Goal: Information Seeking & Learning: Find specific page/section

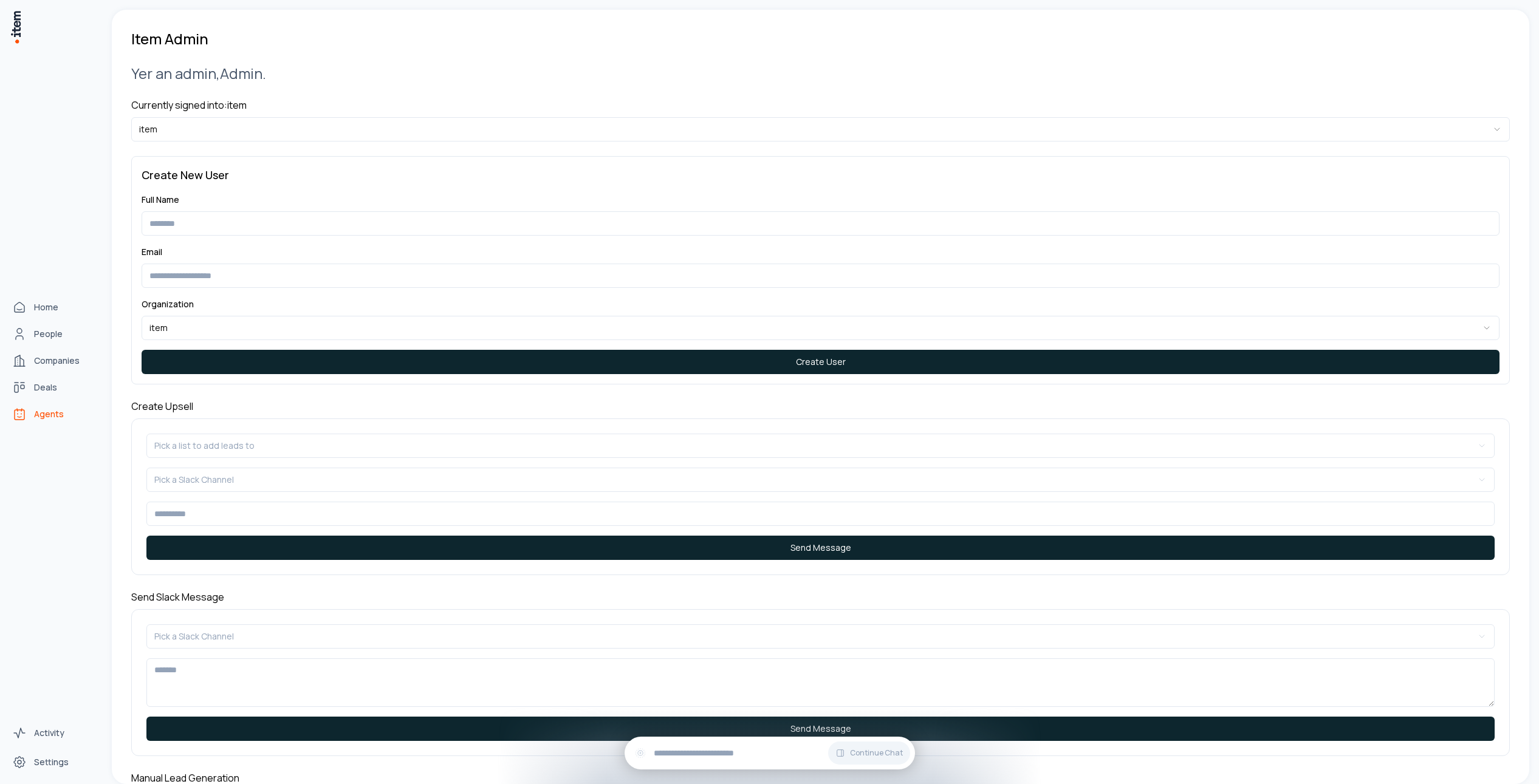
click at [24, 410] on icon "Agents" at bounding box center [19, 413] width 14 height 14
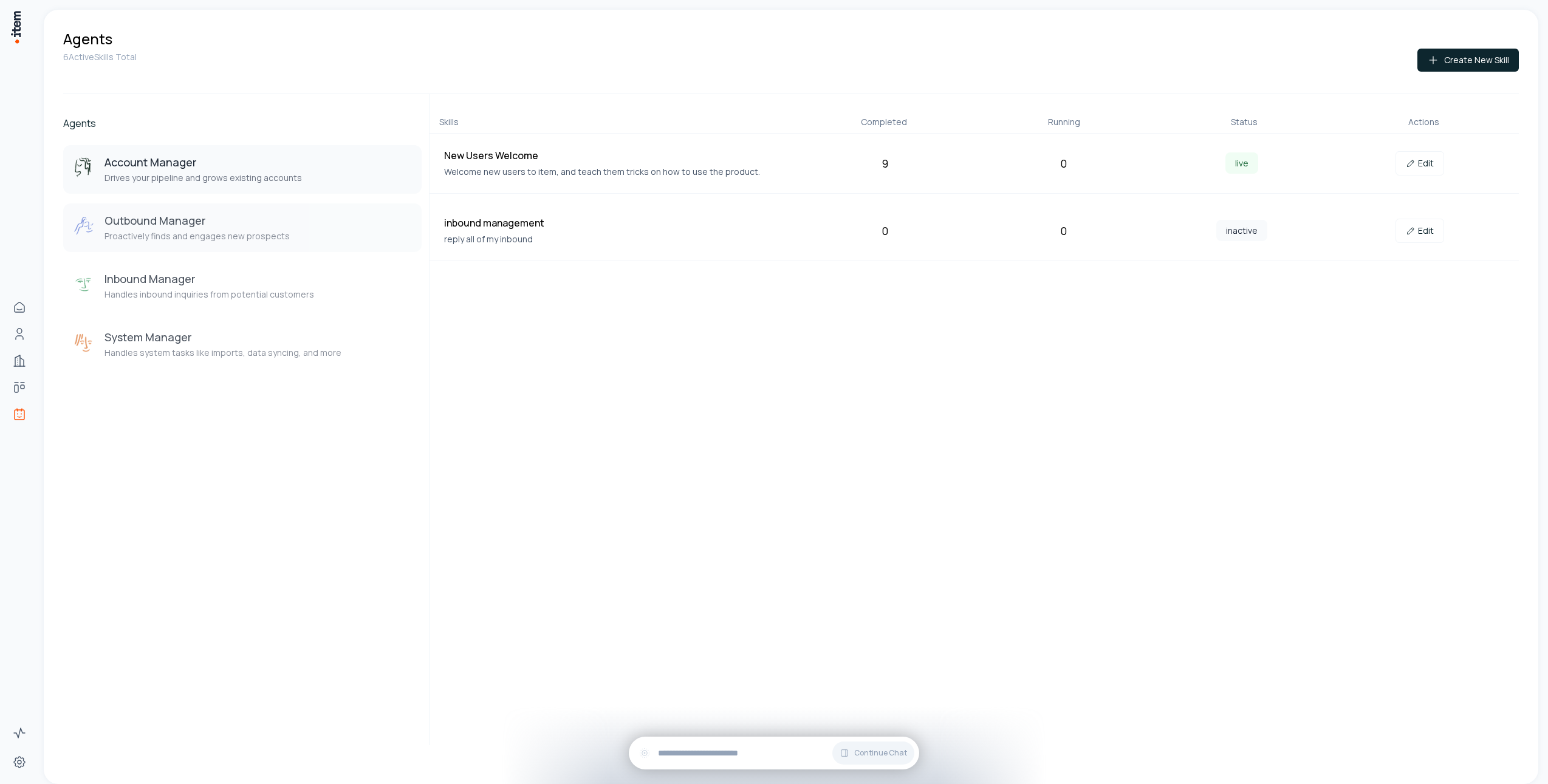
click at [345, 247] on button "Outbound Manager Proactively finds and engages new prospects" at bounding box center [242, 228] width 358 height 49
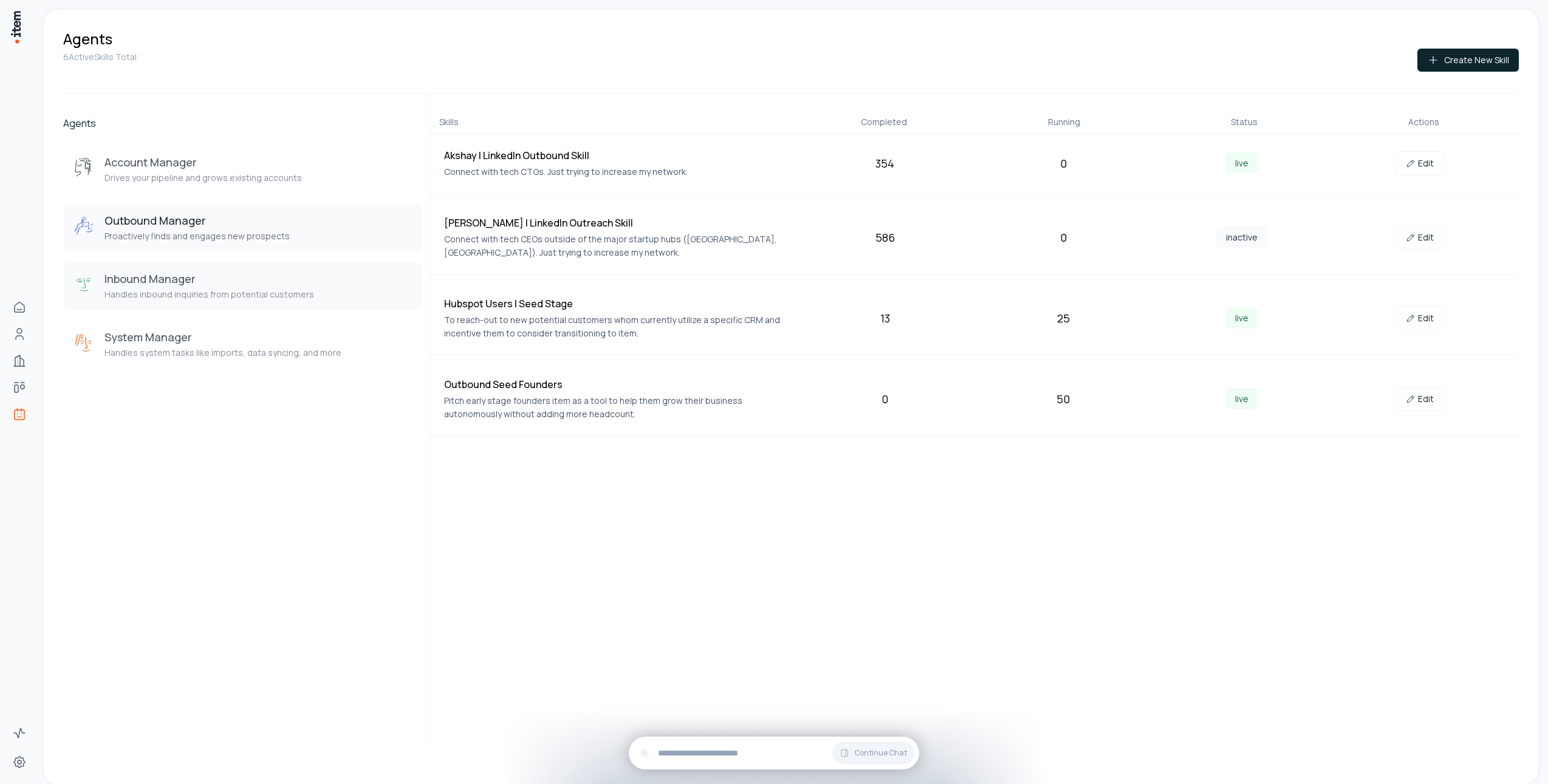
click at [227, 276] on h3 "Inbound Manager" at bounding box center [209, 278] width 209 height 14
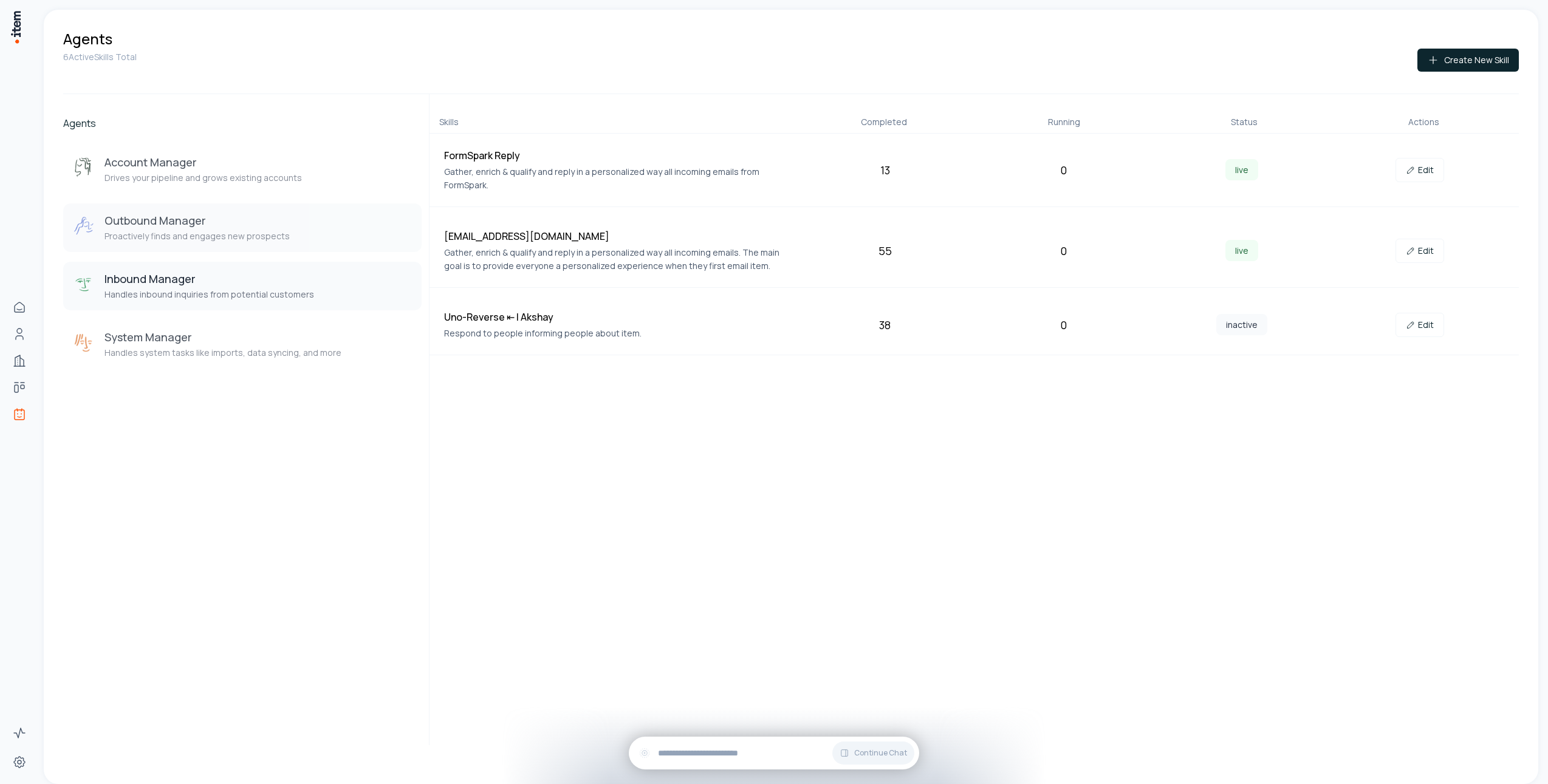
click at [232, 250] on button "Outbound Manager Proactively finds and engages new prospects" at bounding box center [242, 228] width 358 height 49
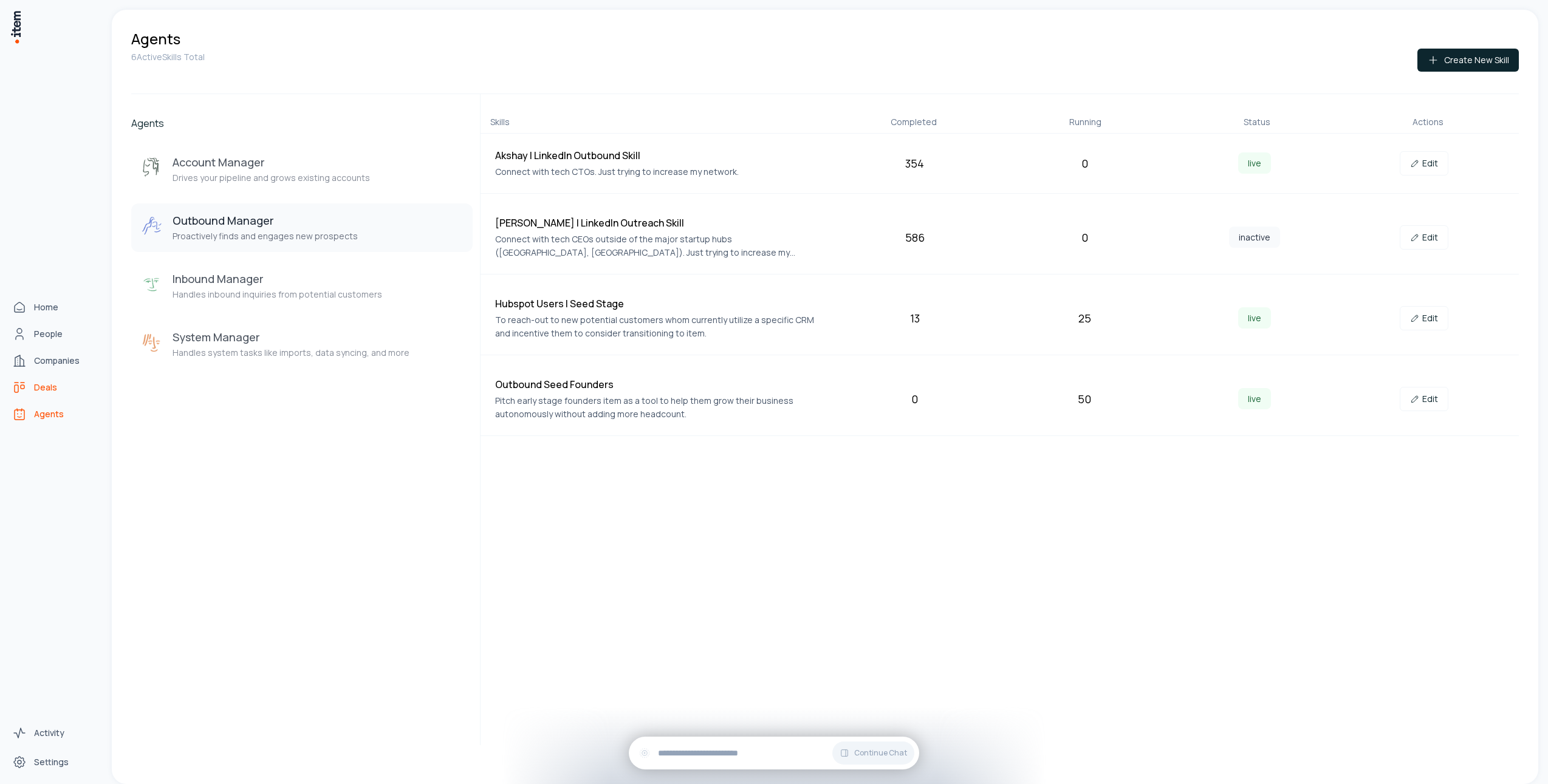
click at [24, 387] on icon "Deals" at bounding box center [22, 387] width 4 height 4
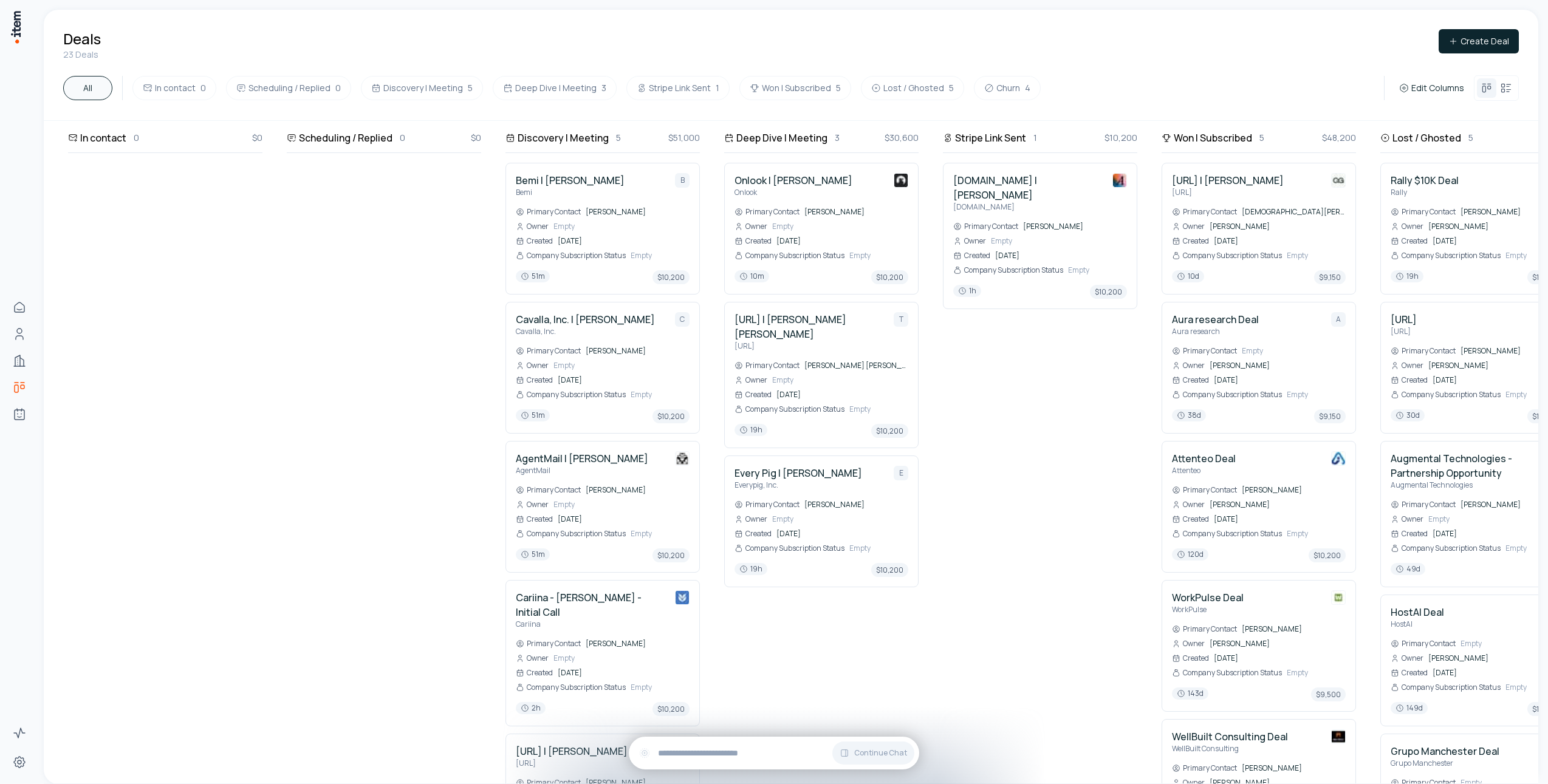
scroll to position [0, 155]
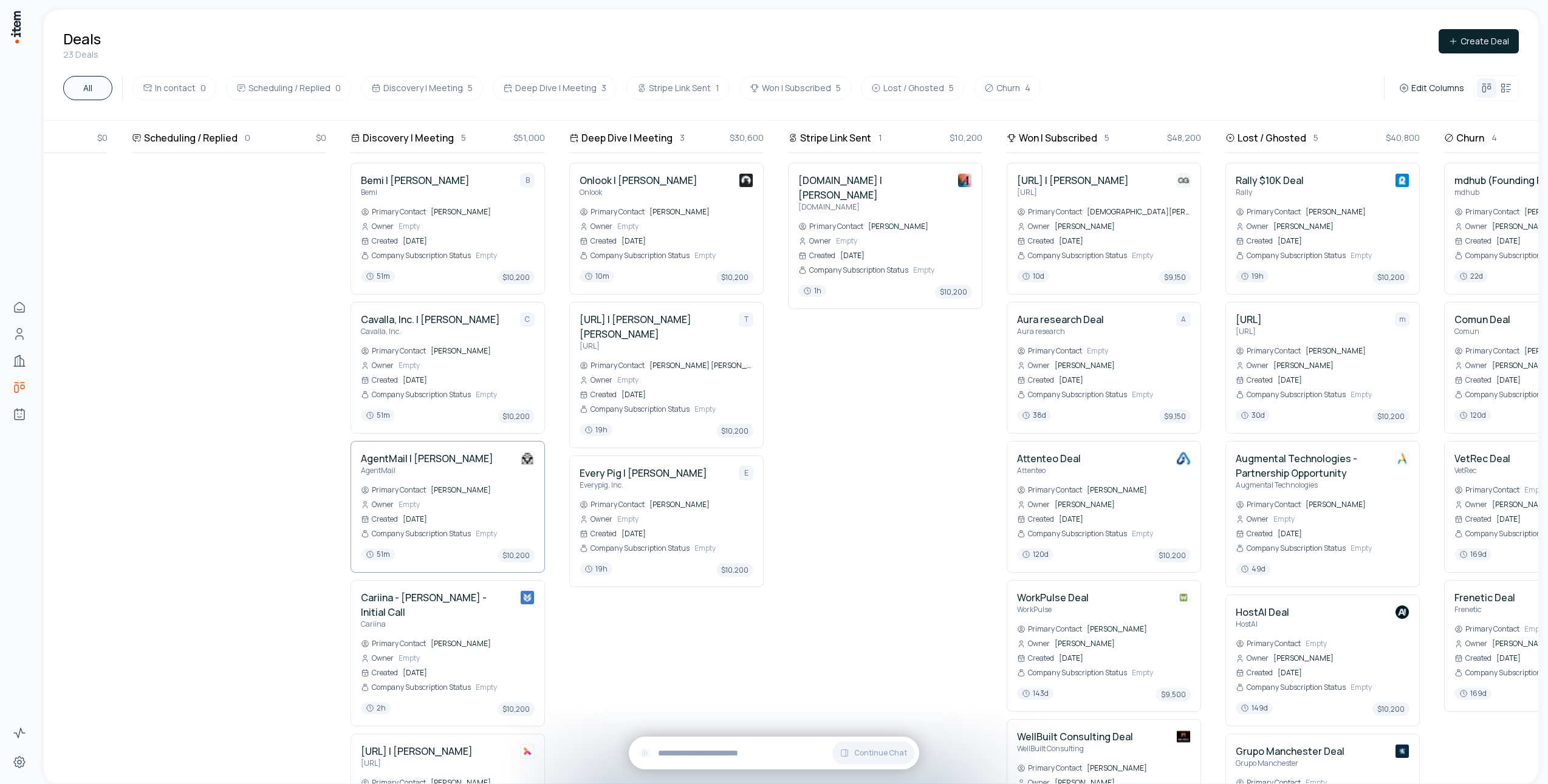
click at [456, 458] on div "AgentMail | [PERSON_NAME] AgentMail" at bounding box center [447, 463] width 174 height 24
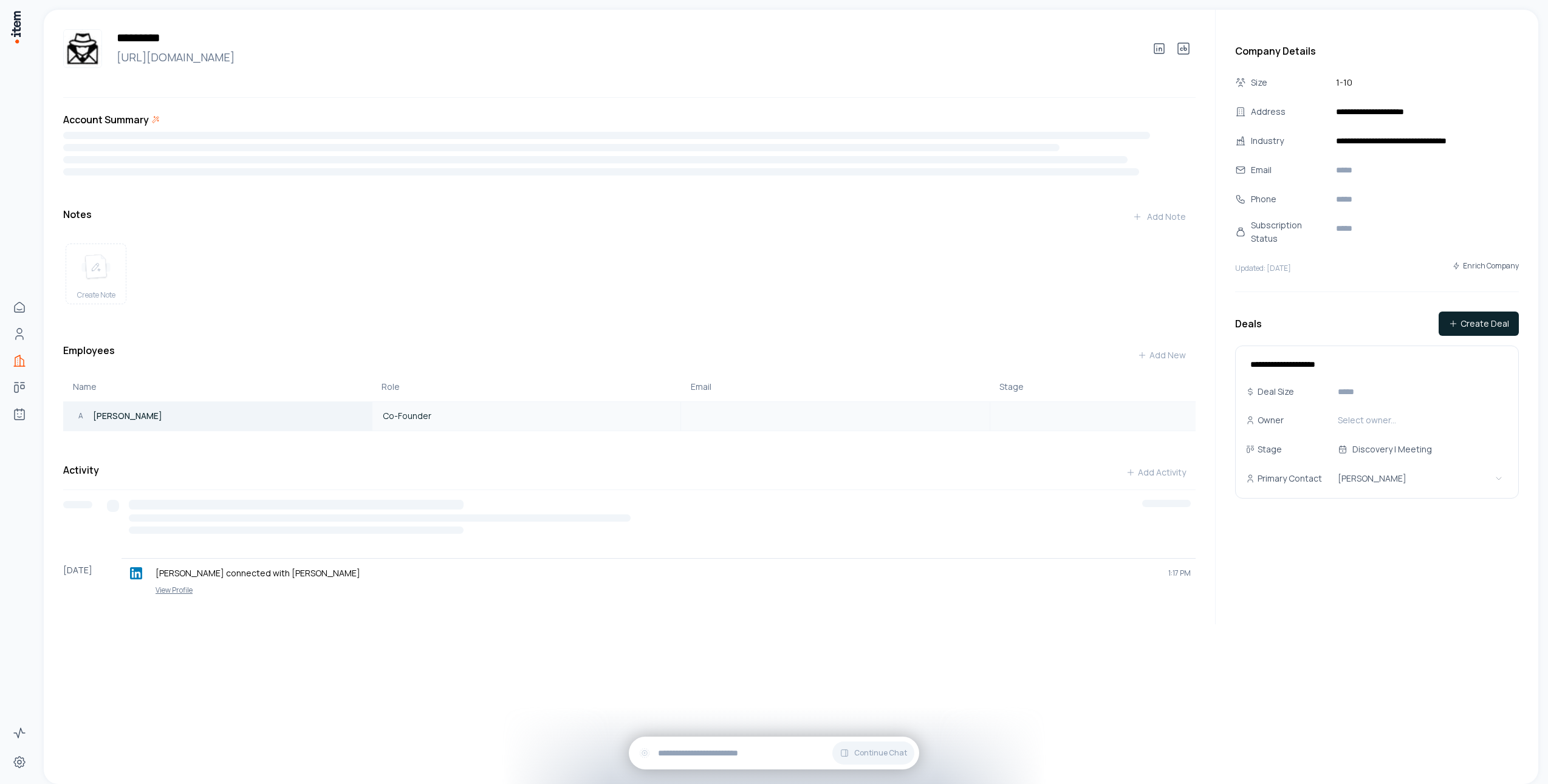
click at [163, 430] on div "A [PERSON_NAME]" at bounding box center [180, 417] width 233 height 27
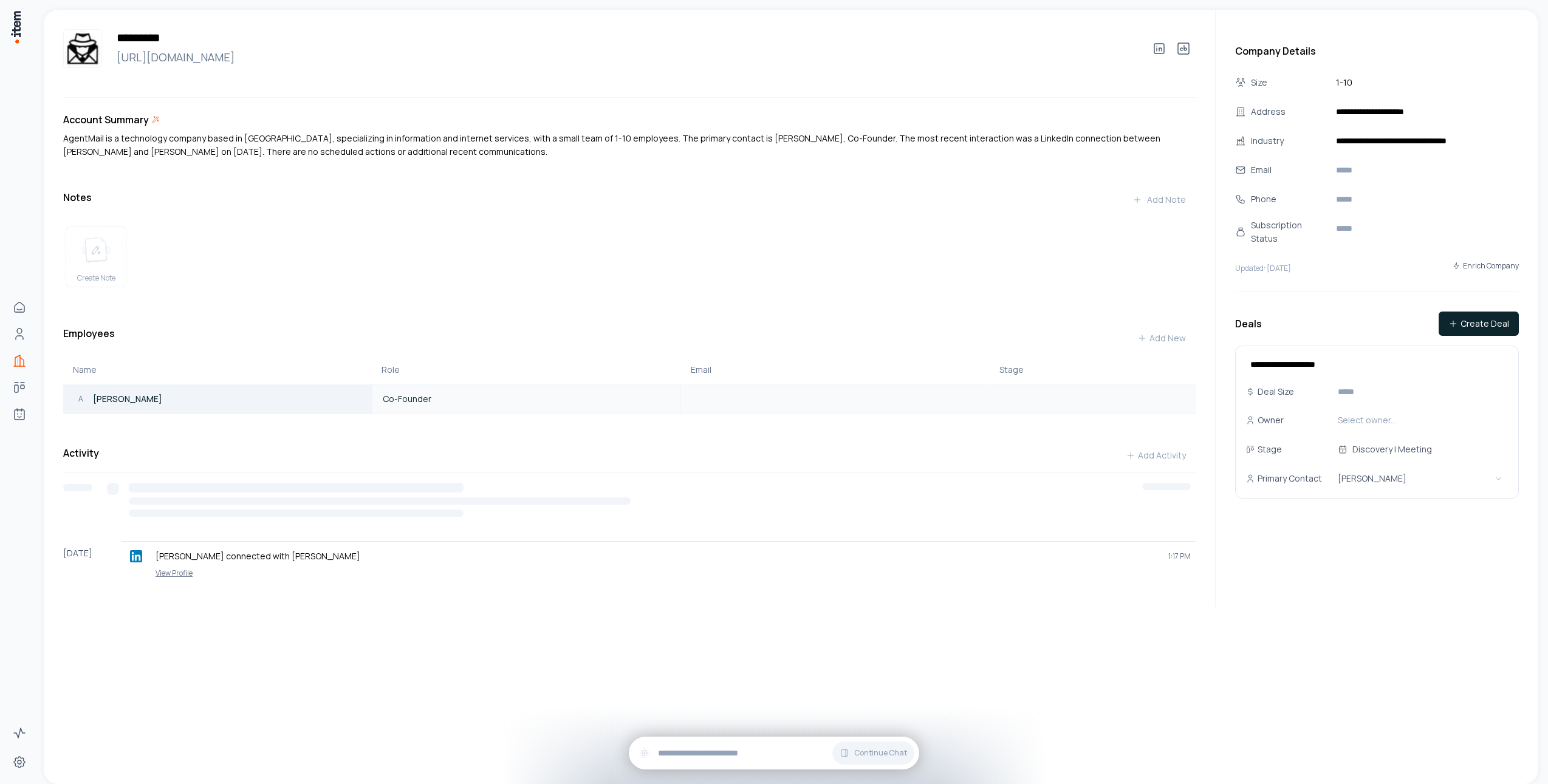
click at [121, 405] on p "[PERSON_NAME]" at bounding box center [127, 399] width 69 height 12
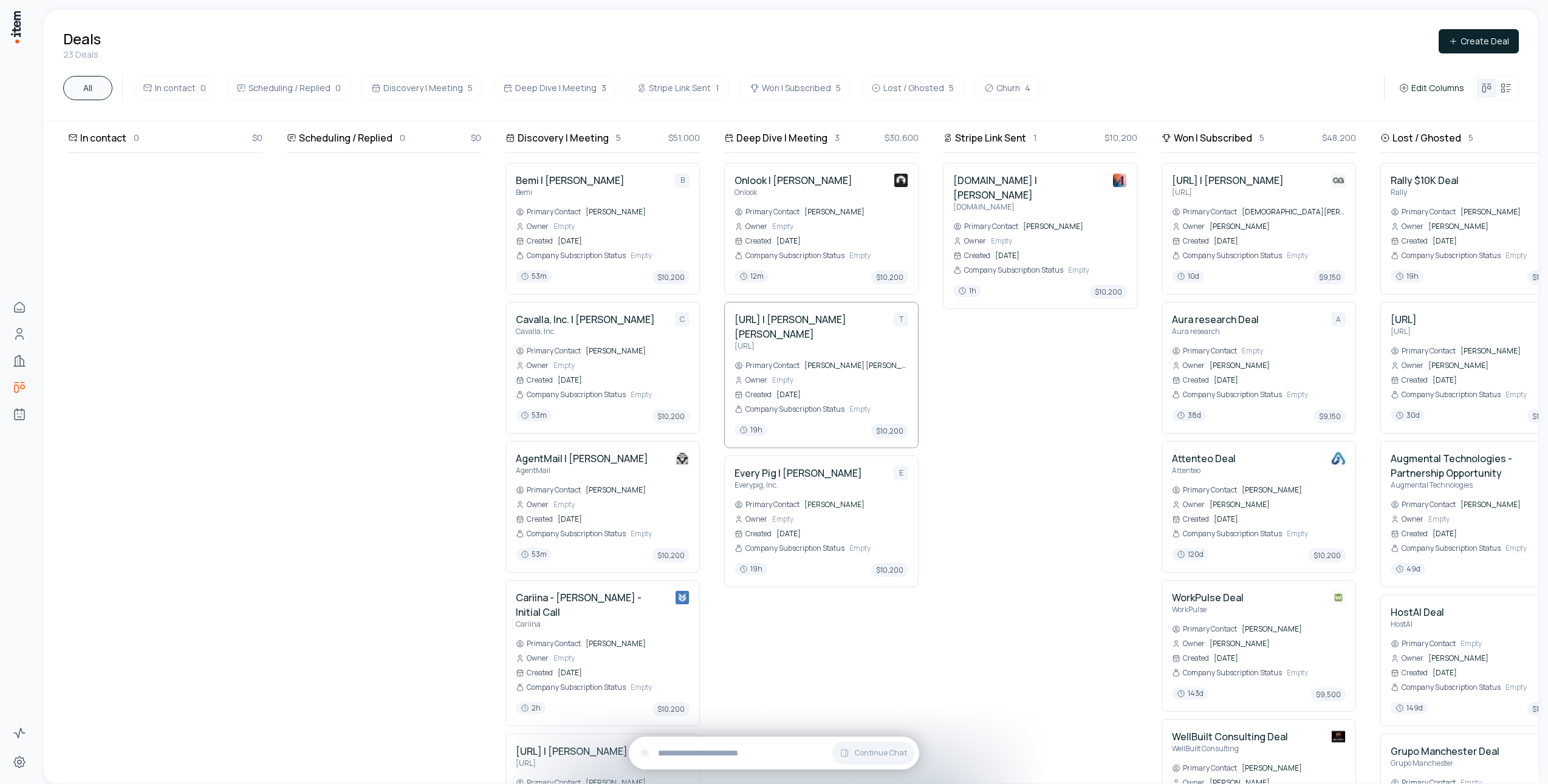
click at [804, 324] on h4 "[URL] | [PERSON_NAME] [PERSON_NAME]" at bounding box center [809, 326] width 150 height 29
click at [822, 474] on h4 "Every Pig | [PERSON_NAME]" at bounding box center [798, 473] width 128 height 14
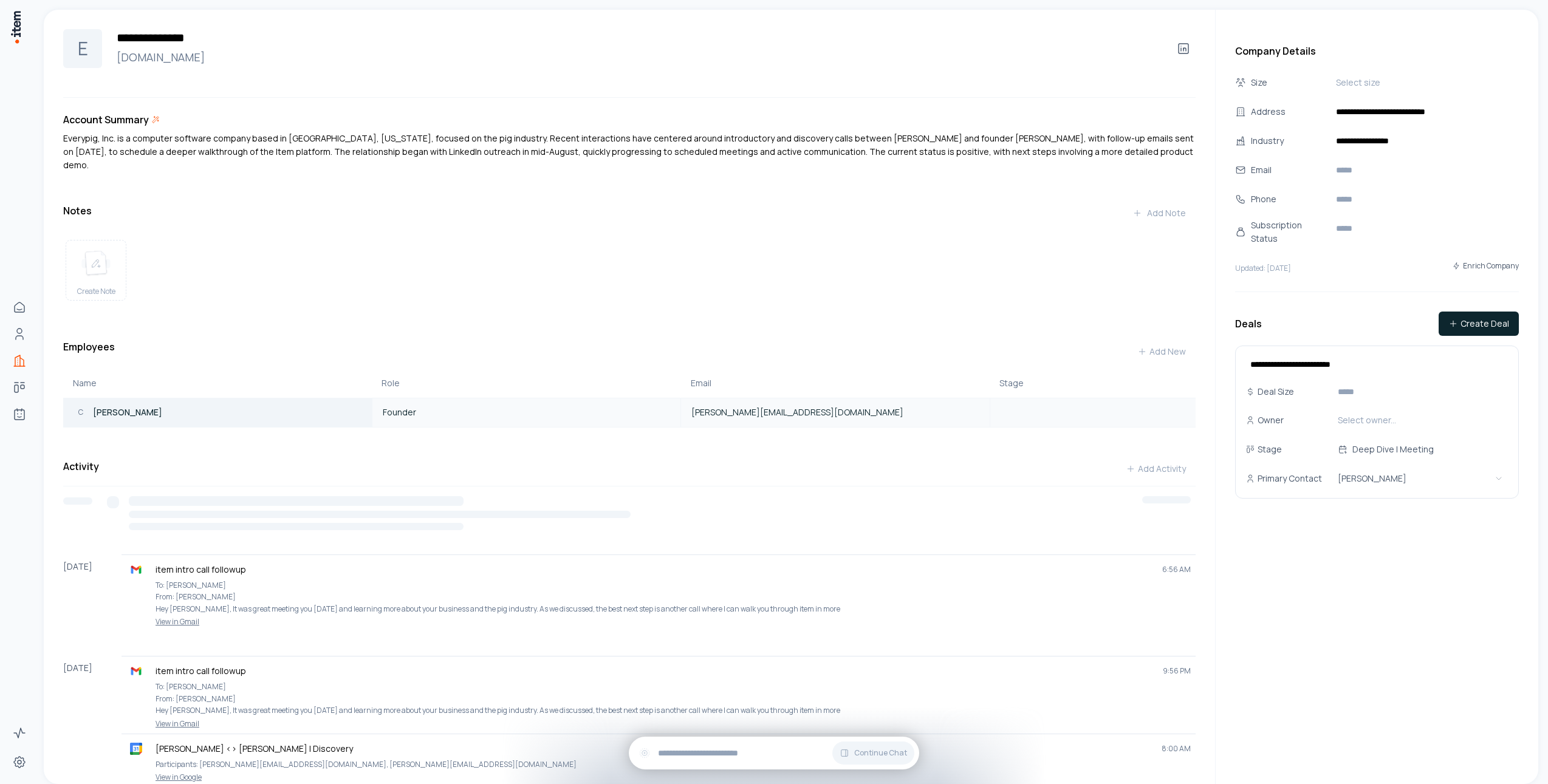
click at [214, 407] on link "C [PERSON_NAME]" at bounding box center [180, 412] width 233 height 14
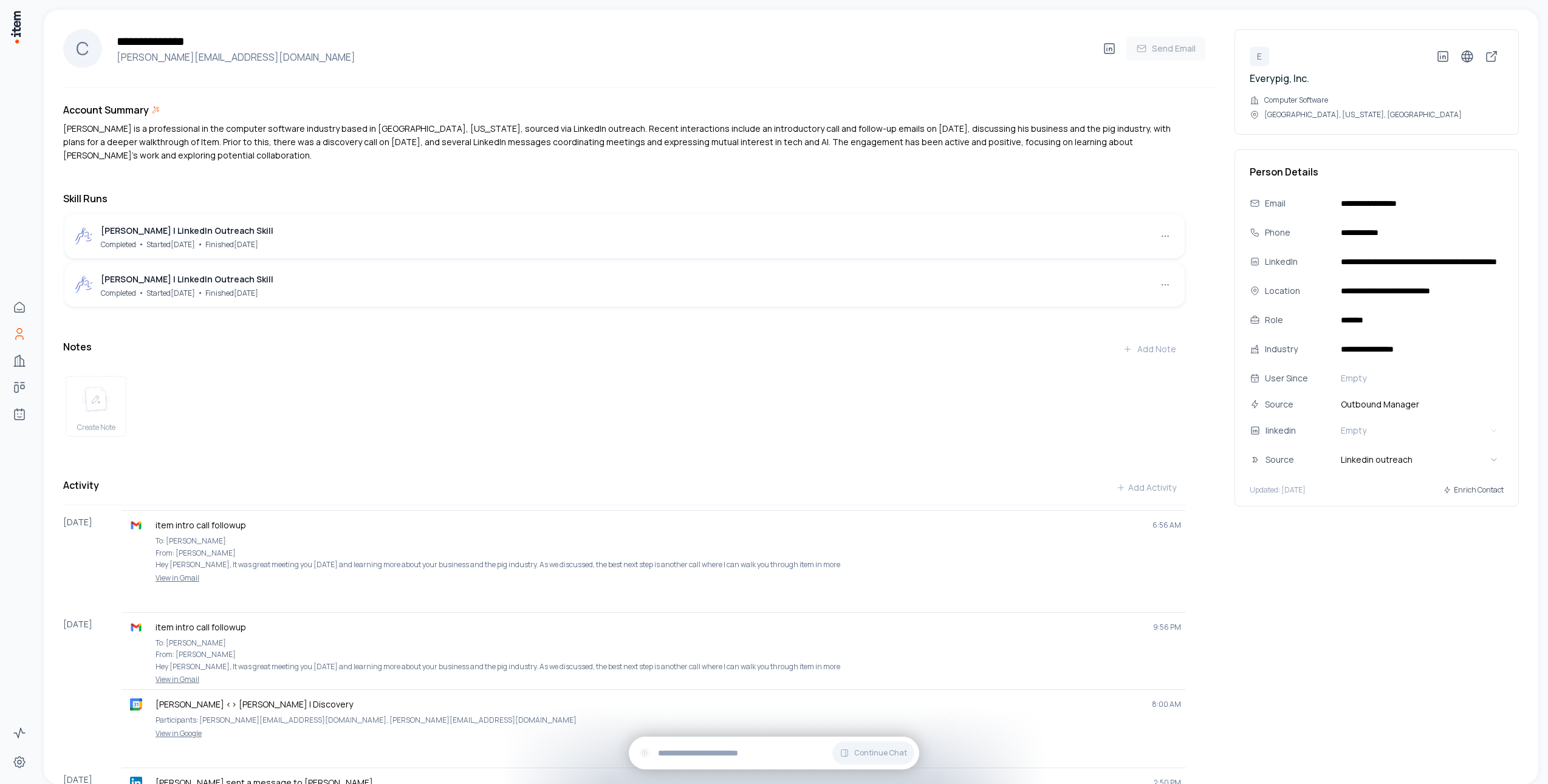
click at [427, 400] on div "Create Note" at bounding box center [624, 406] width 1123 height 80
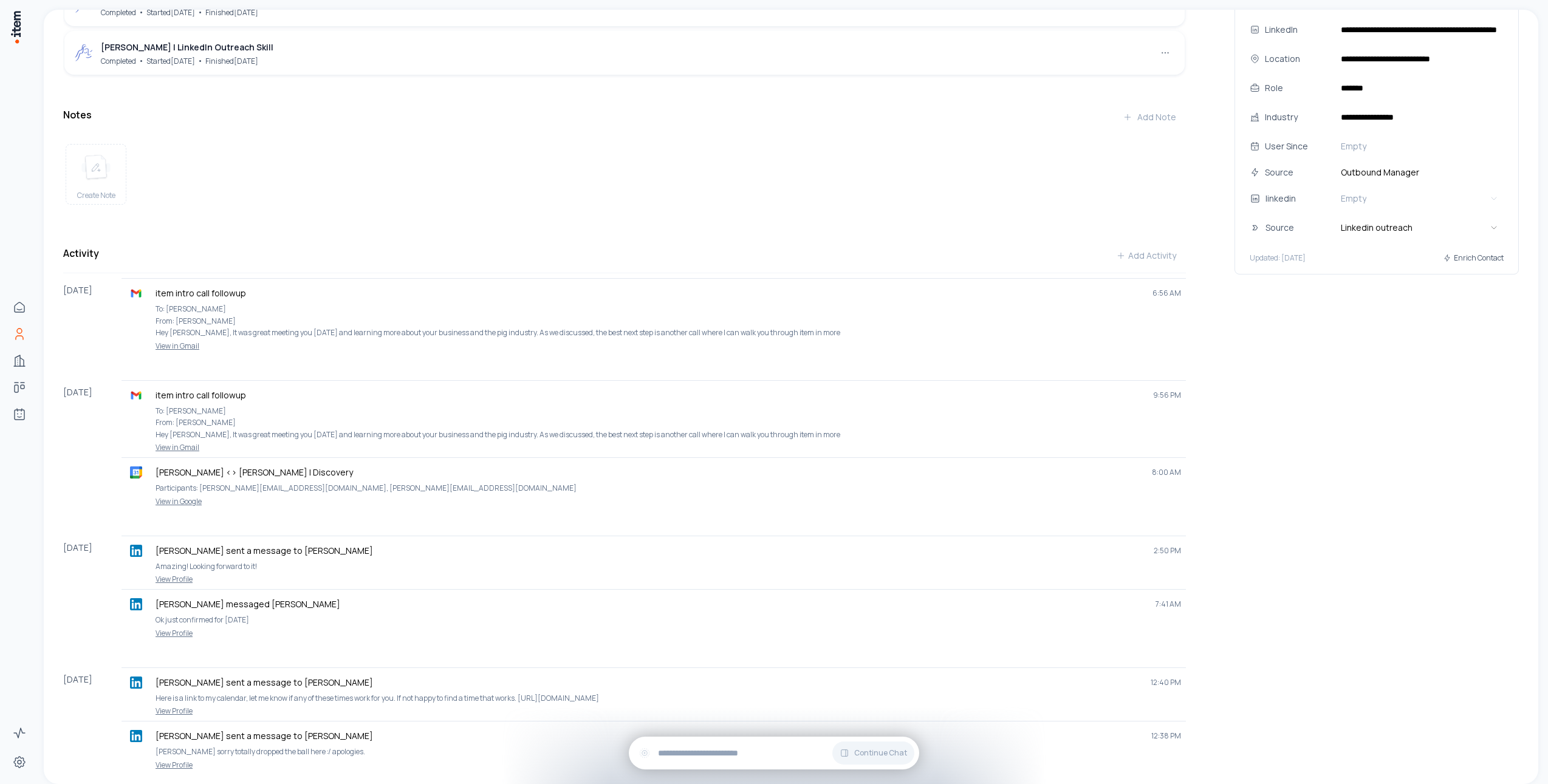
scroll to position [397, 0]
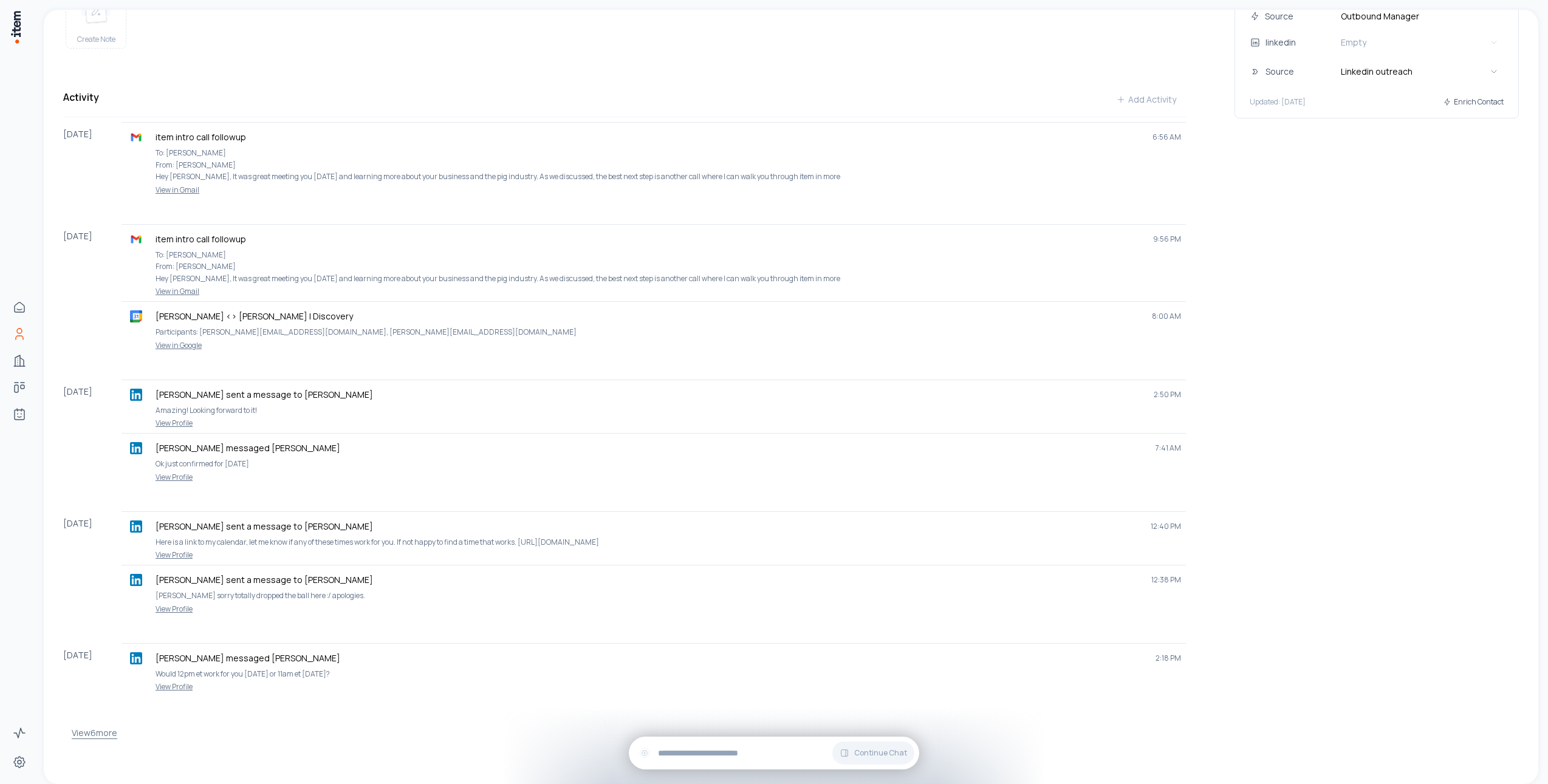
click at [101, 730] on button "View 6 more" at bounding box center [94, 733] width 45 height 24
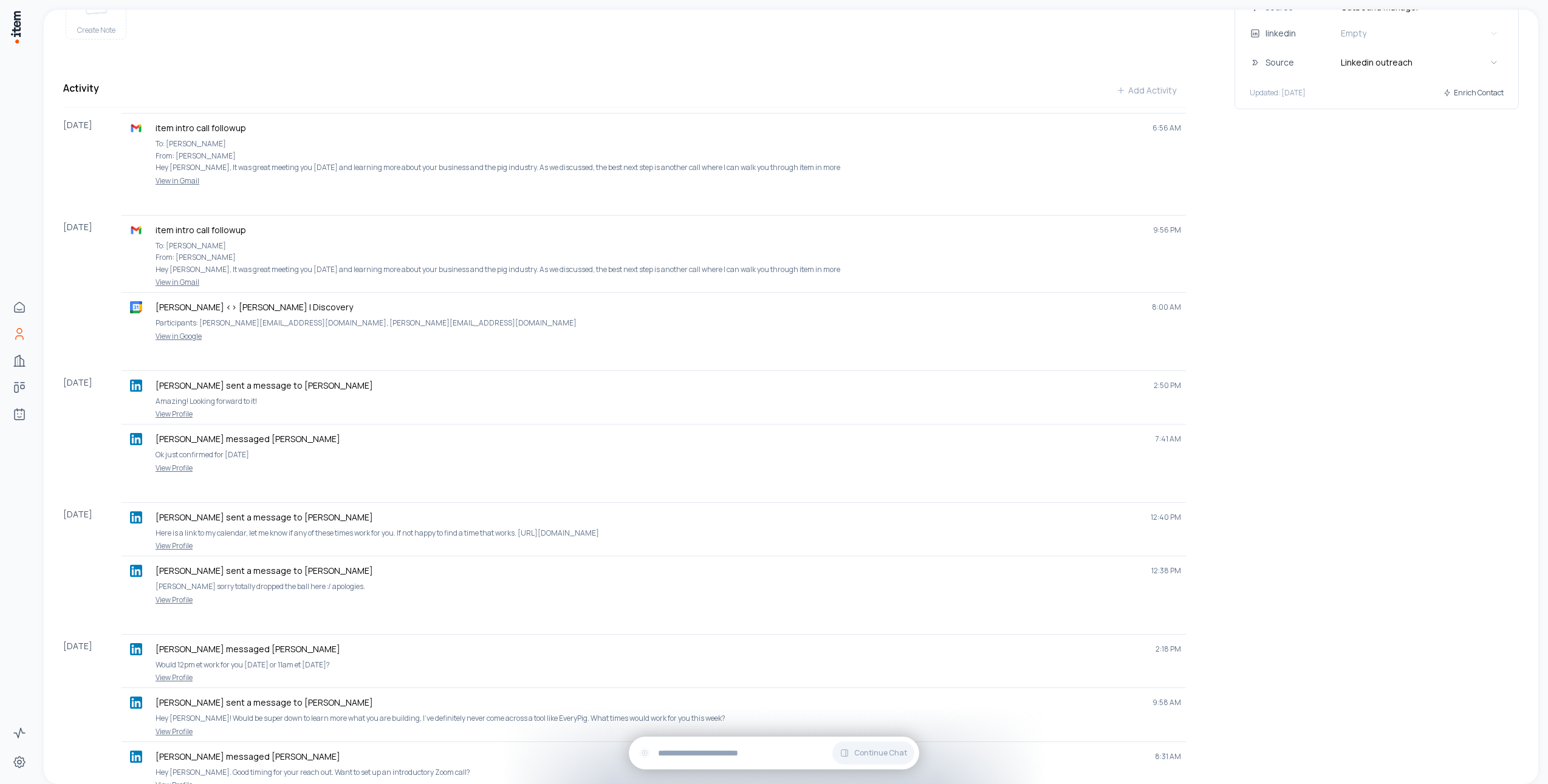
scroll to position [683, 0]
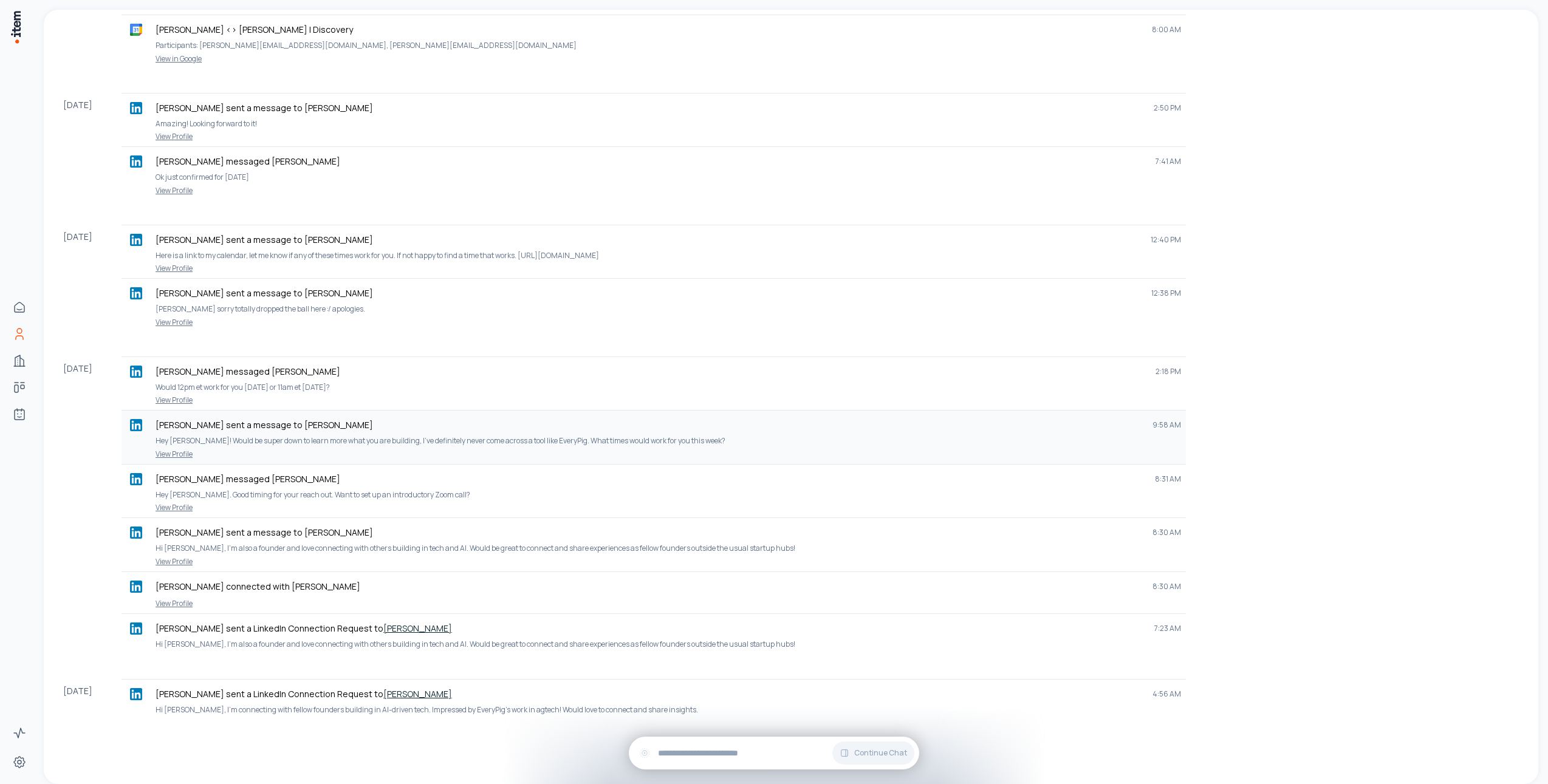
scroll to position [364, 0]
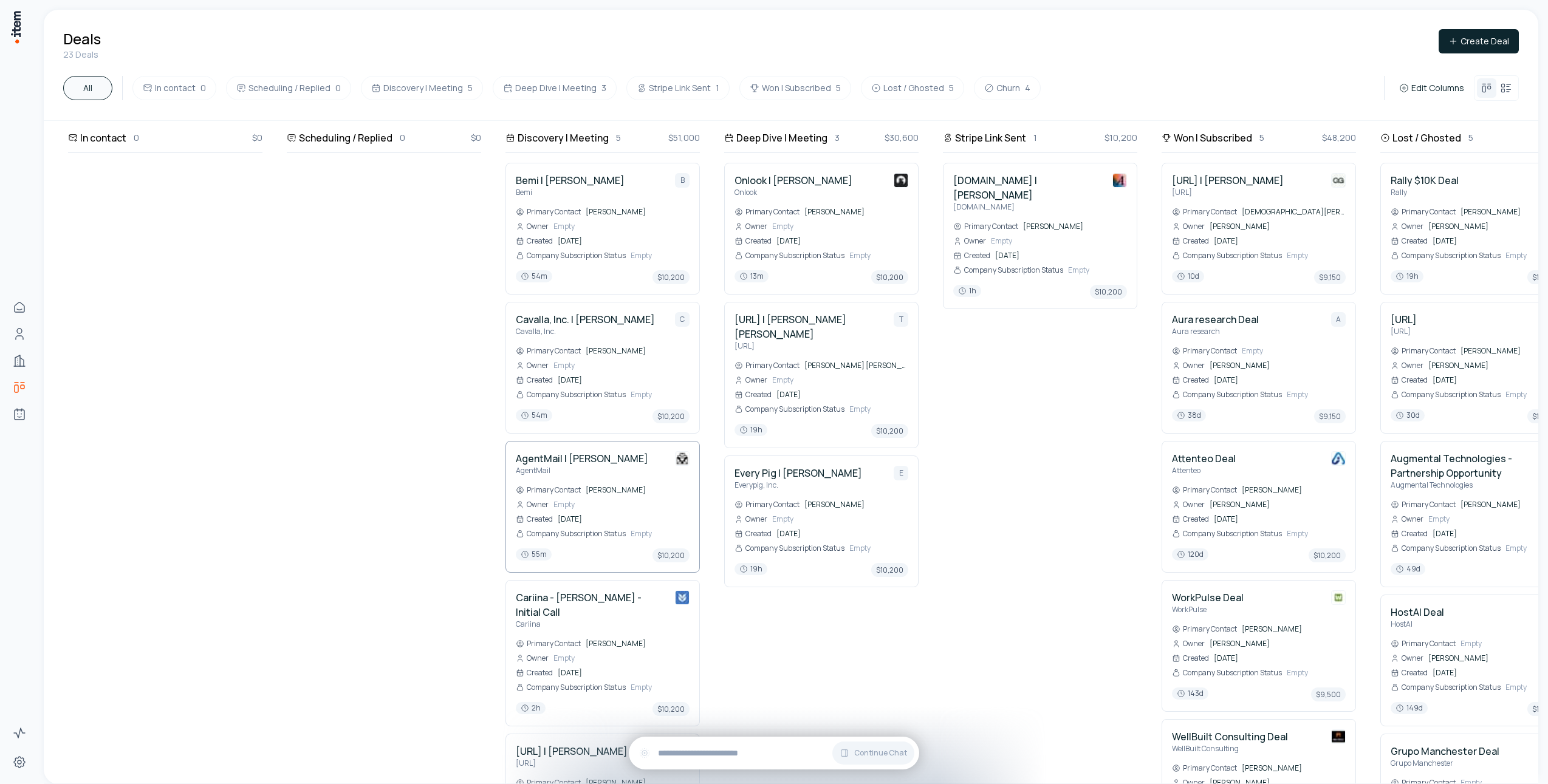
click at [576, 461] on h4 "AgentMail | [PERSON_NAME]" at bounding box center [582, 458] width 133 height 14
click at [582, 323] on h4 "Cavalla, Inc. | [PERSON_NAME]" at bounding box center [585, 319] width 139 height 14
click at [567, 319] on h4 "Cavalla, Inc. | [PERSON_NAME]" at bounding box center [585, 319] width 139 height 14
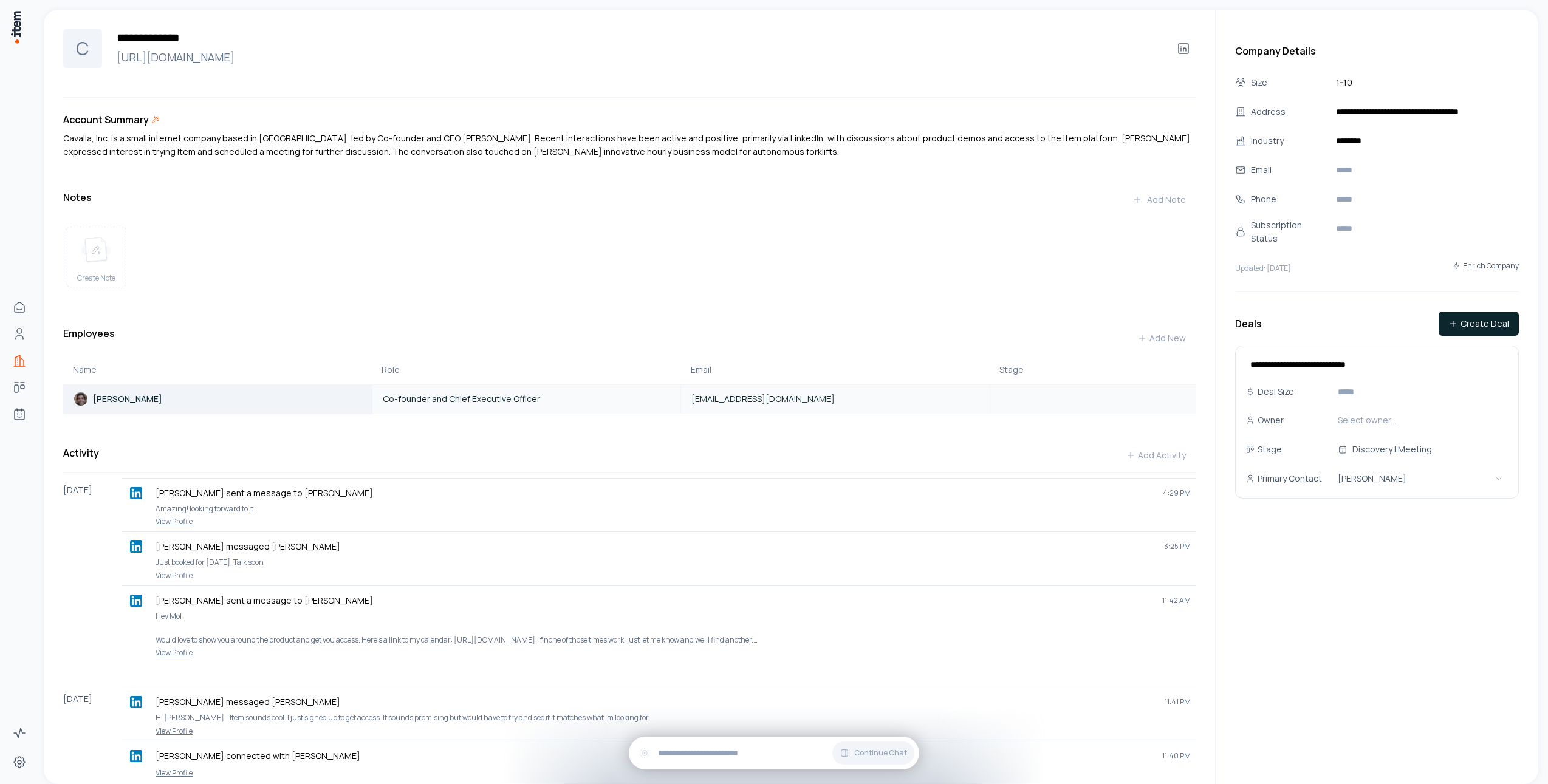
click at [173, 413] on div "[PERSON_NAME]" at bounding box center [180, 399] width 233 height 27
click at [178, 62] on link "[URL][DOMAIN_NAME]" at bounding box center [636, 57] width 1050 height 17
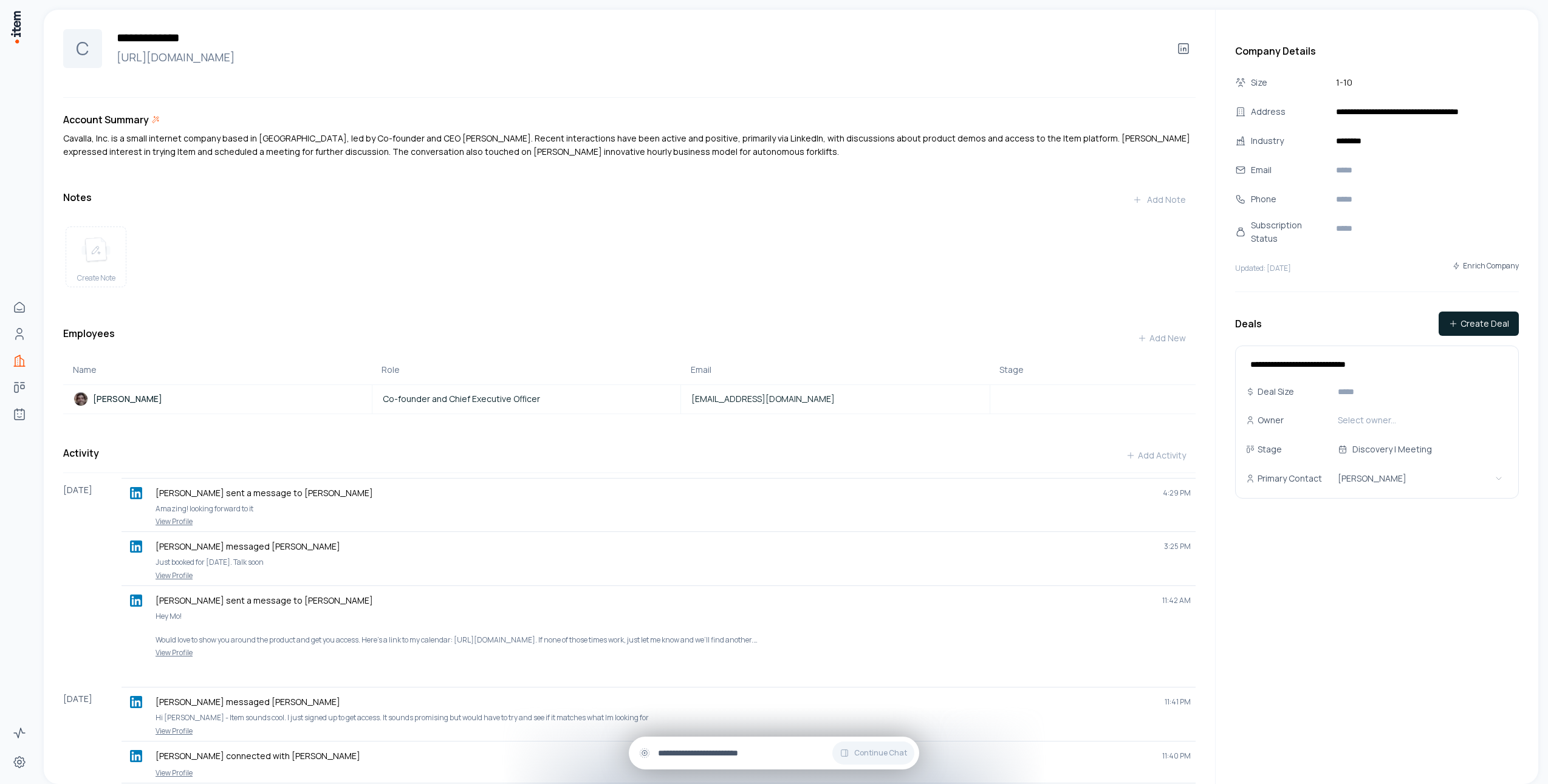
click at [691, 754] on input "text" at bounding box center [784, 753] width 252 height 13
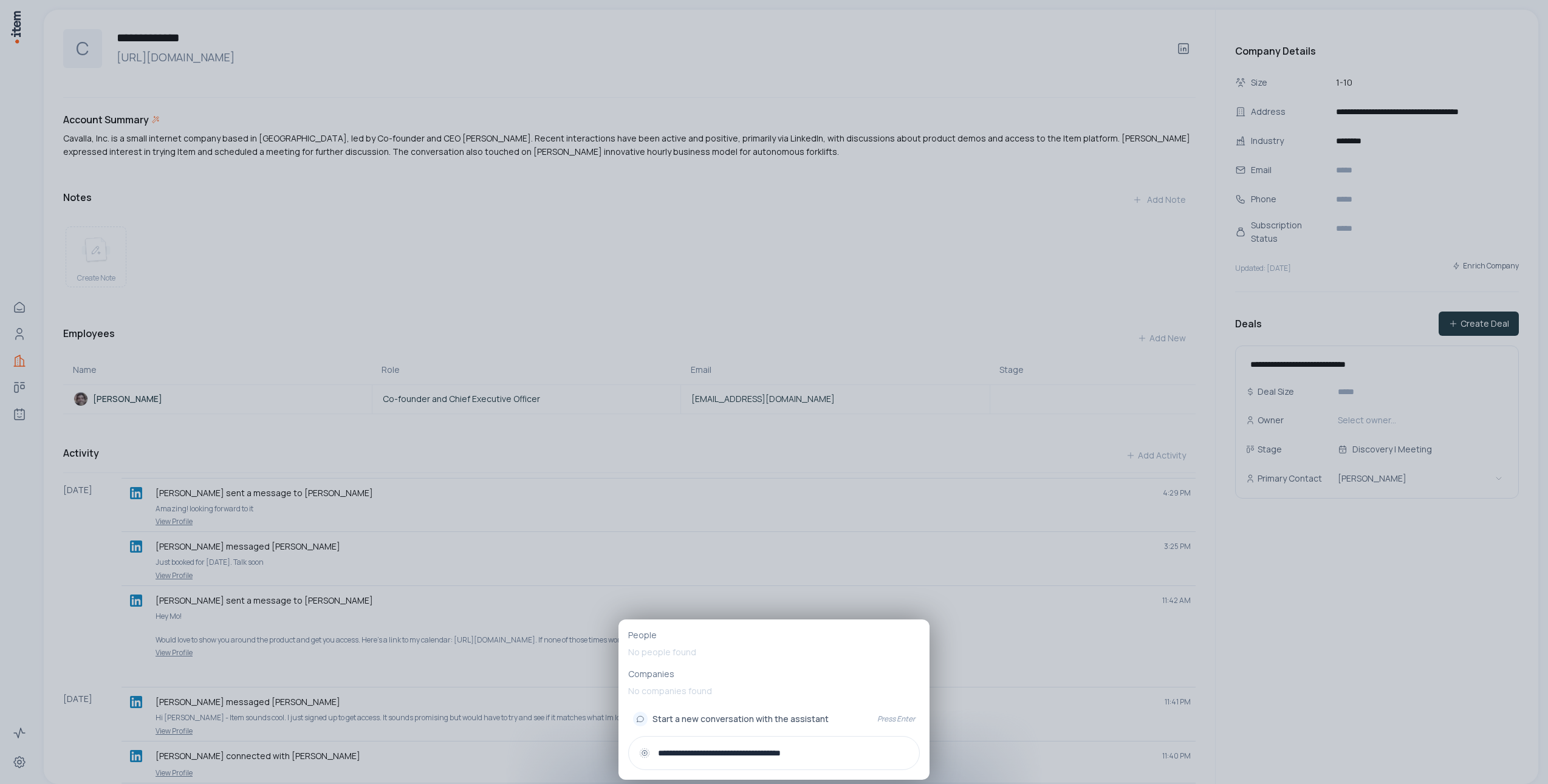
paste input "**********"
type input "**********"
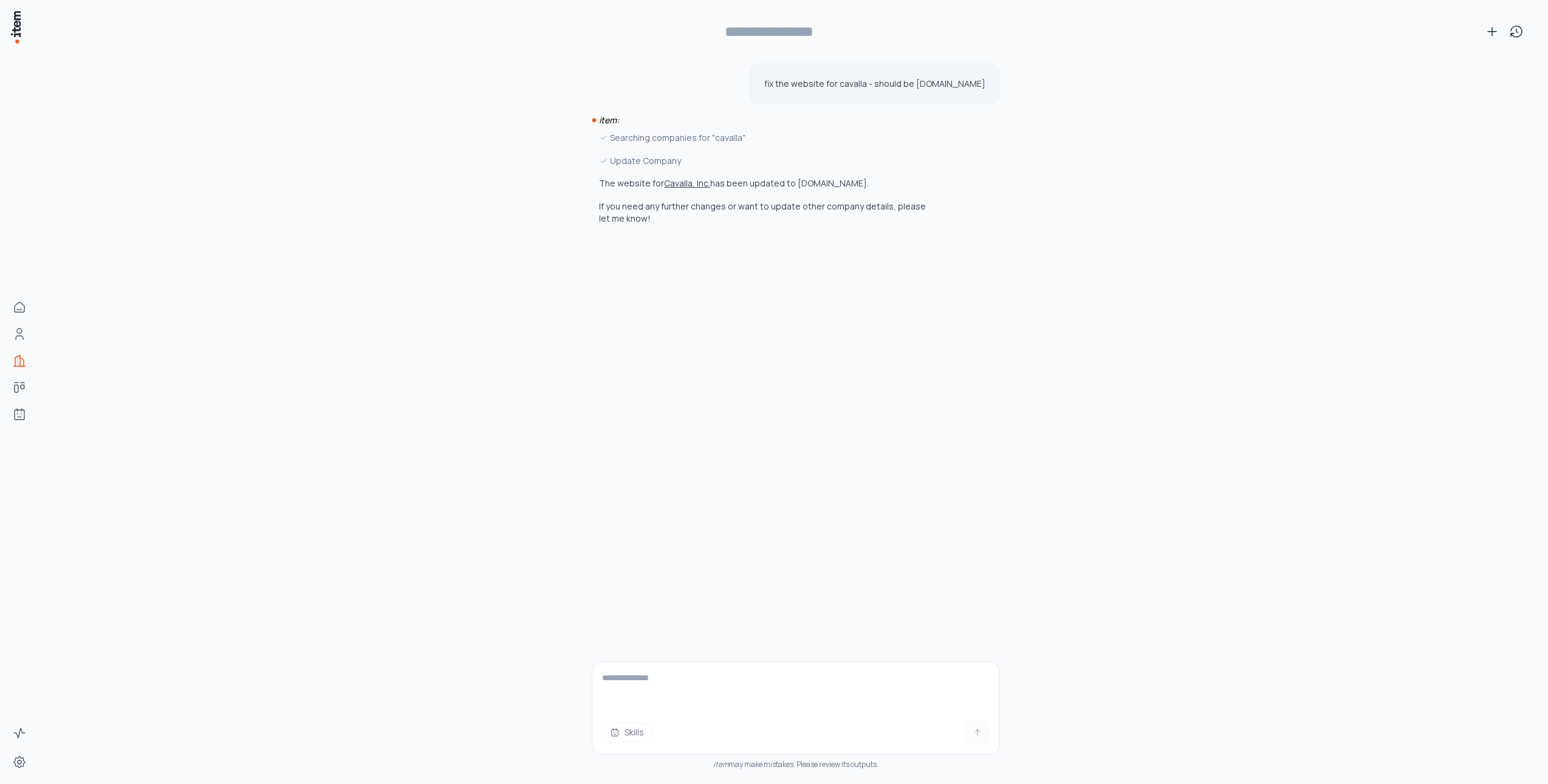
type input "**********"
click at [685, 184] on button "Cavalla, Inc." at bounding box center [687, 184] width 46 height 12
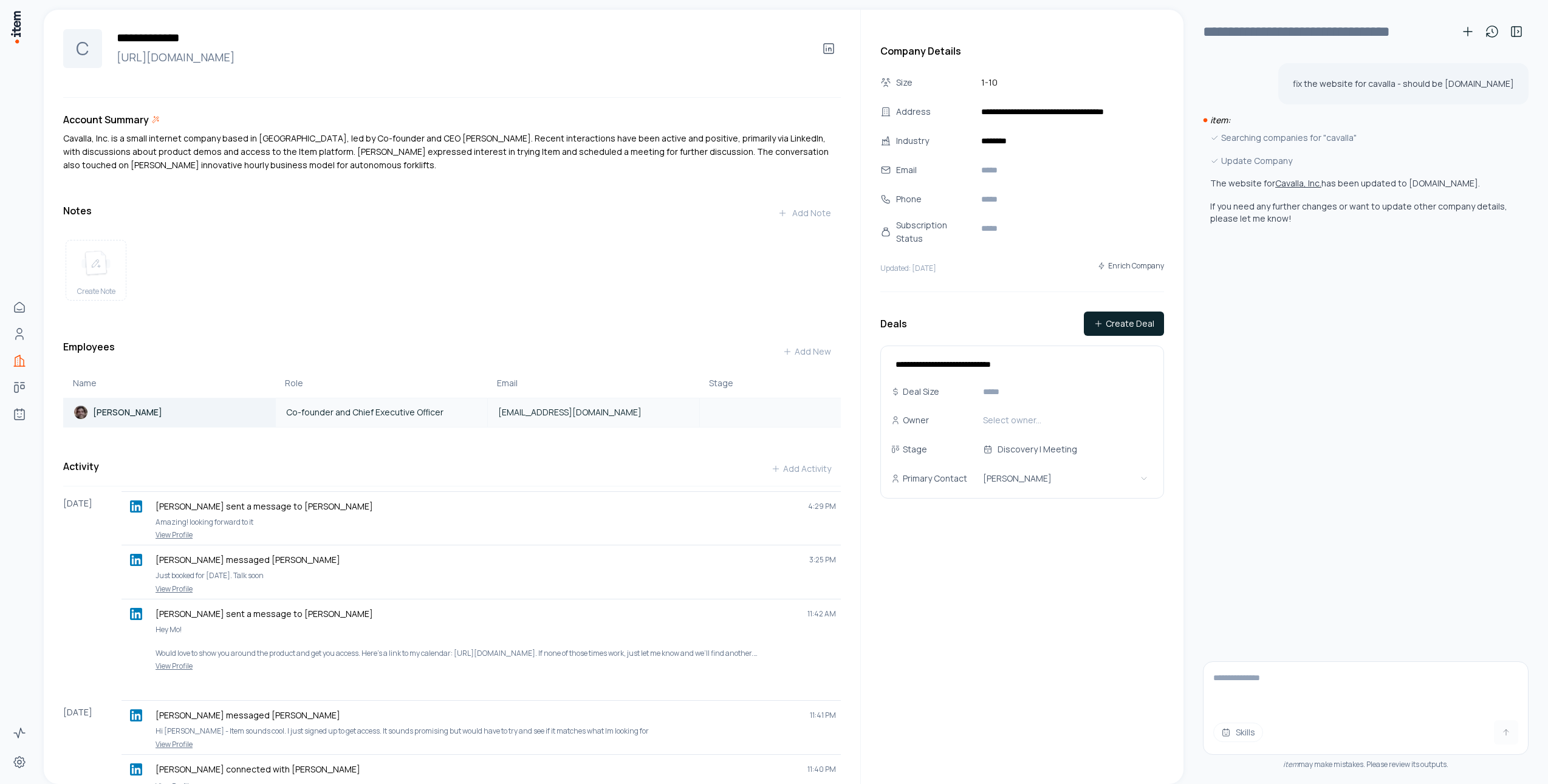
click at [125, 414] on div "[PERSON_NAME]" at bounding box center [118, 412] width 88 height 14
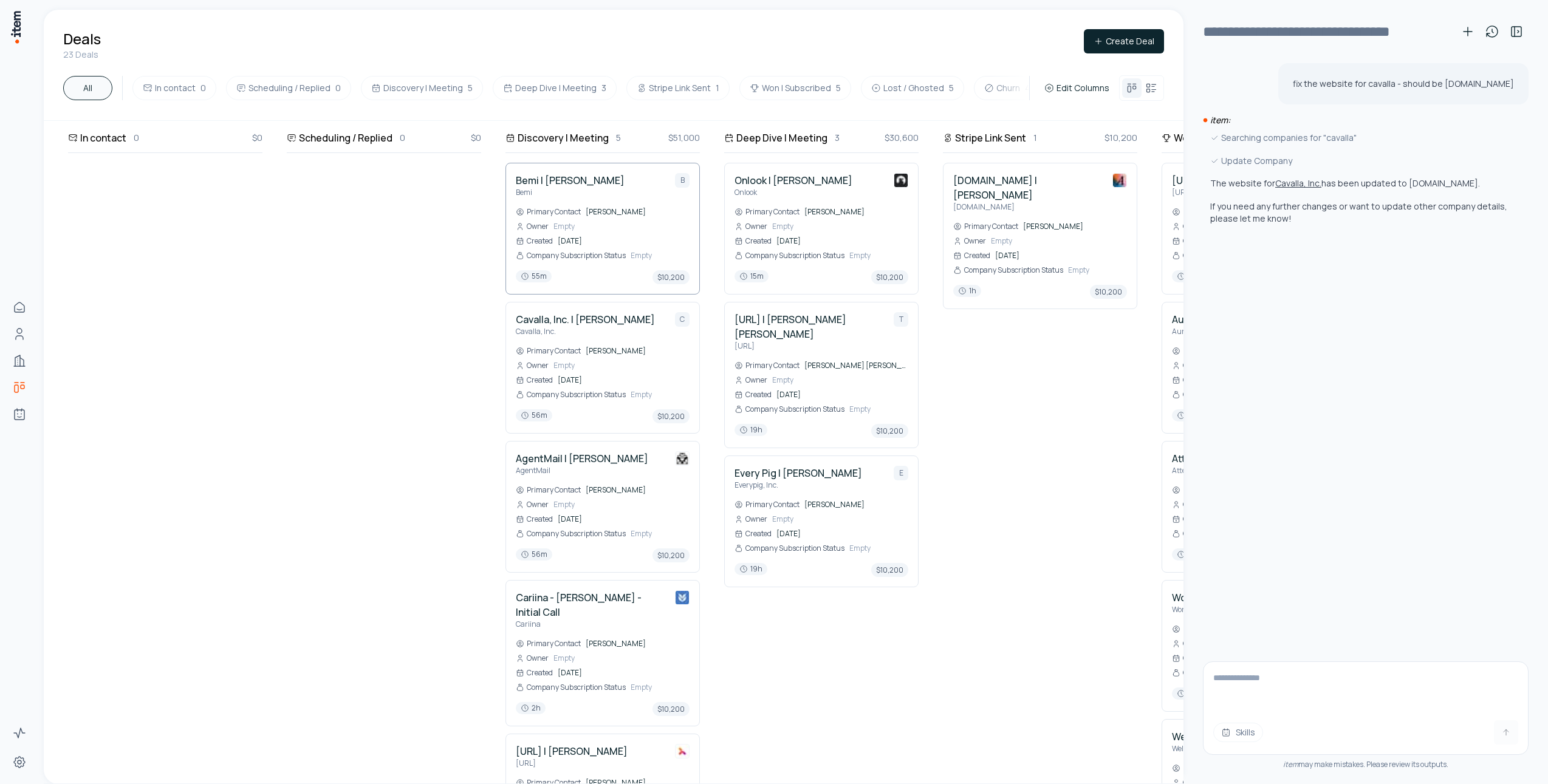
click at [602, 176] on div "Bemi | [PERSON_NAME]" at bounding box center [602, 185] width 174 height 24
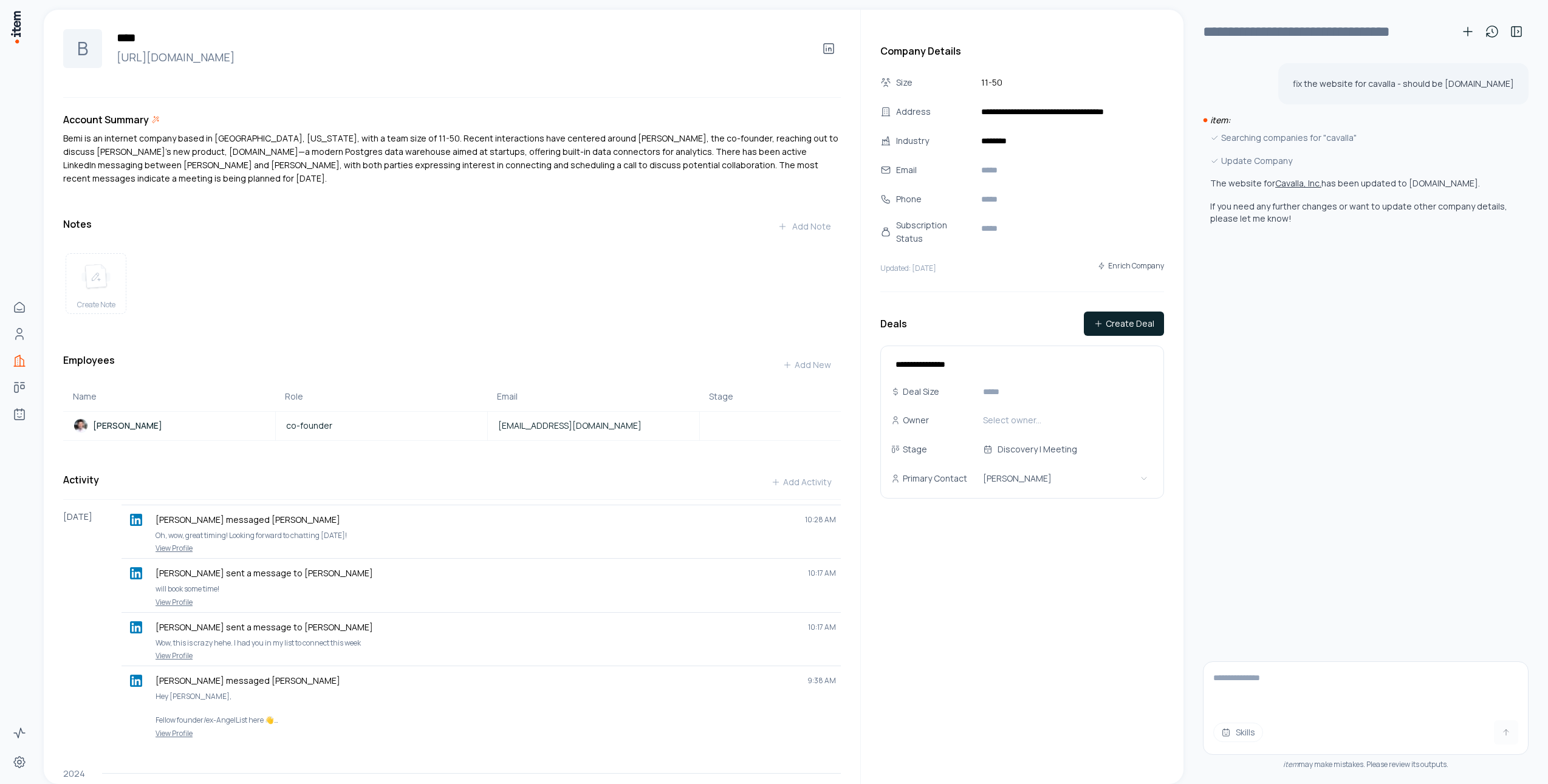
scroll to position [120, 0]
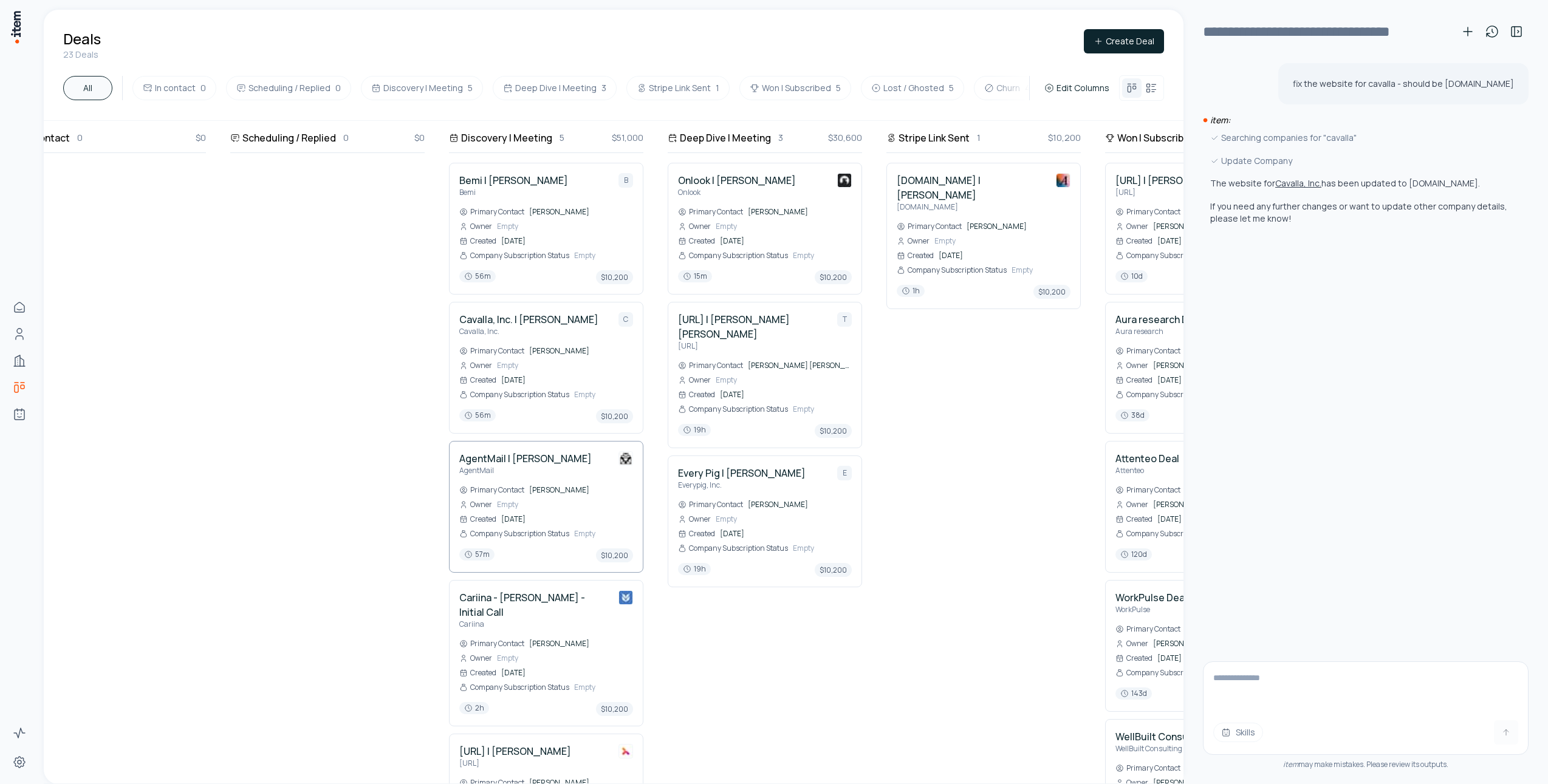
scroll to position [148, 57]
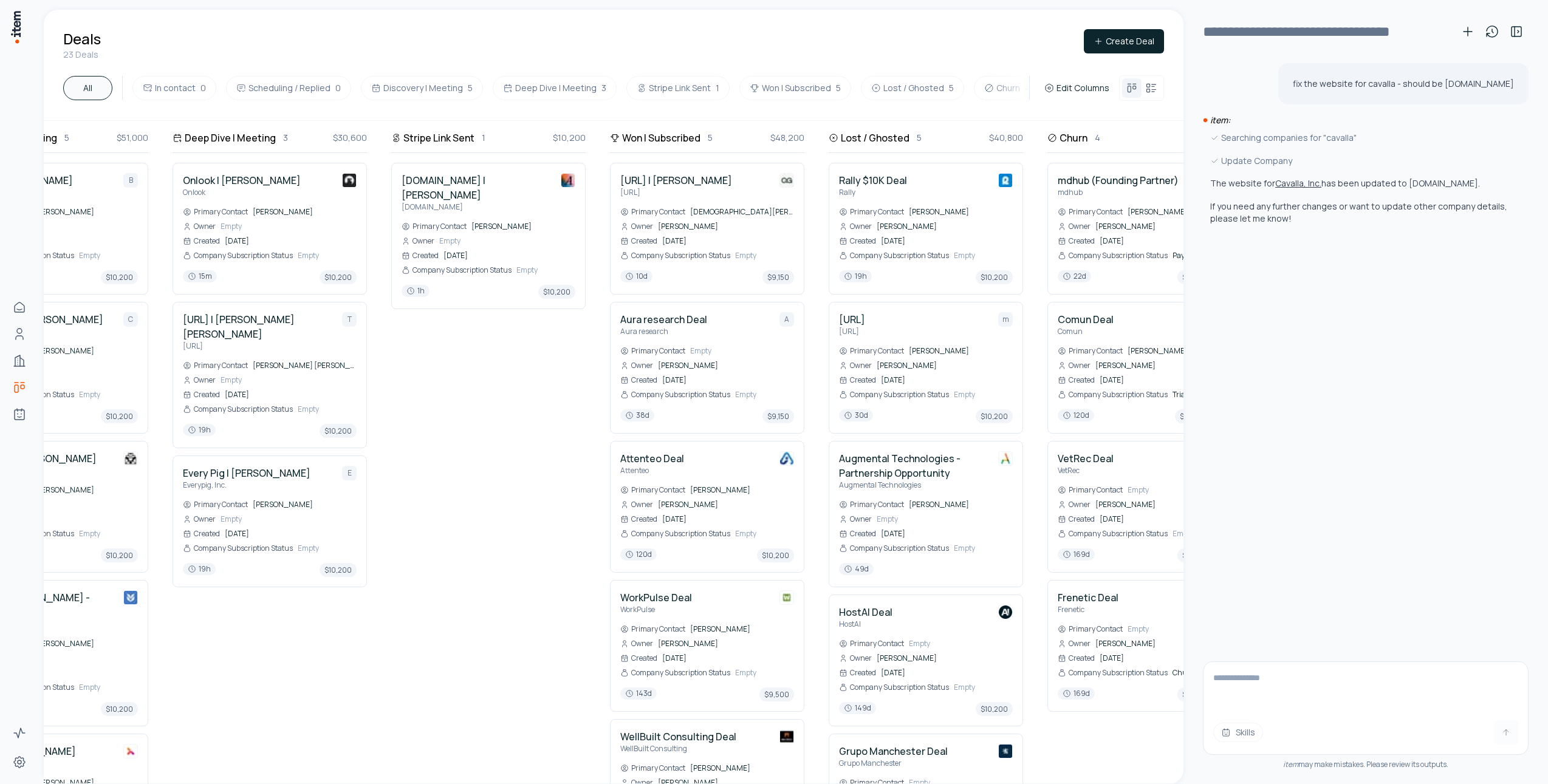
drag, startPoint x: 1522, startPoint y: 29, endPoint x: 1495, endPoint y: 77, distance: 55.1
click at [1522, 29] on icon at bounding box center [1516, 31] width 14 height 14
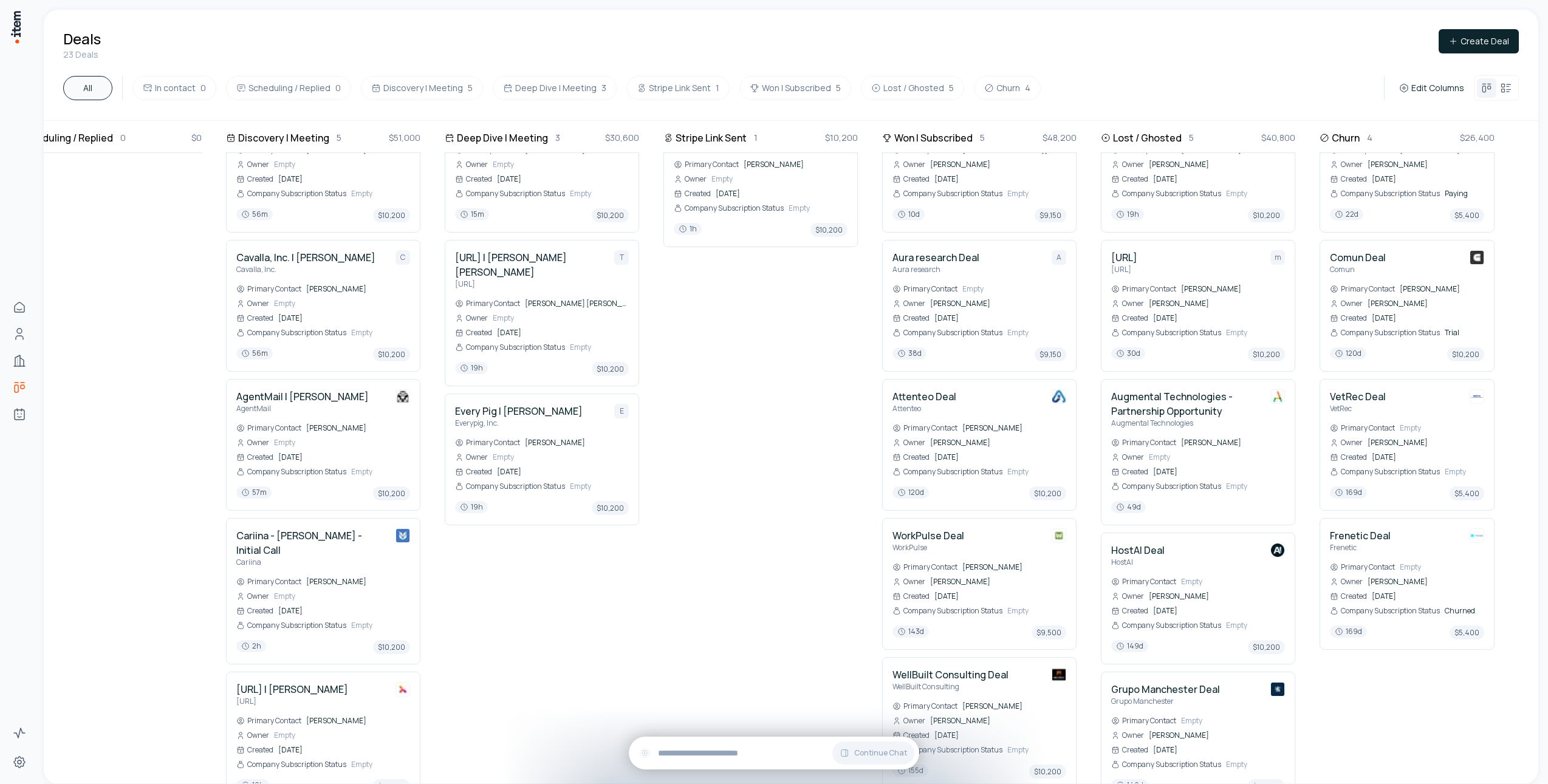
scroll to position [148, 288]
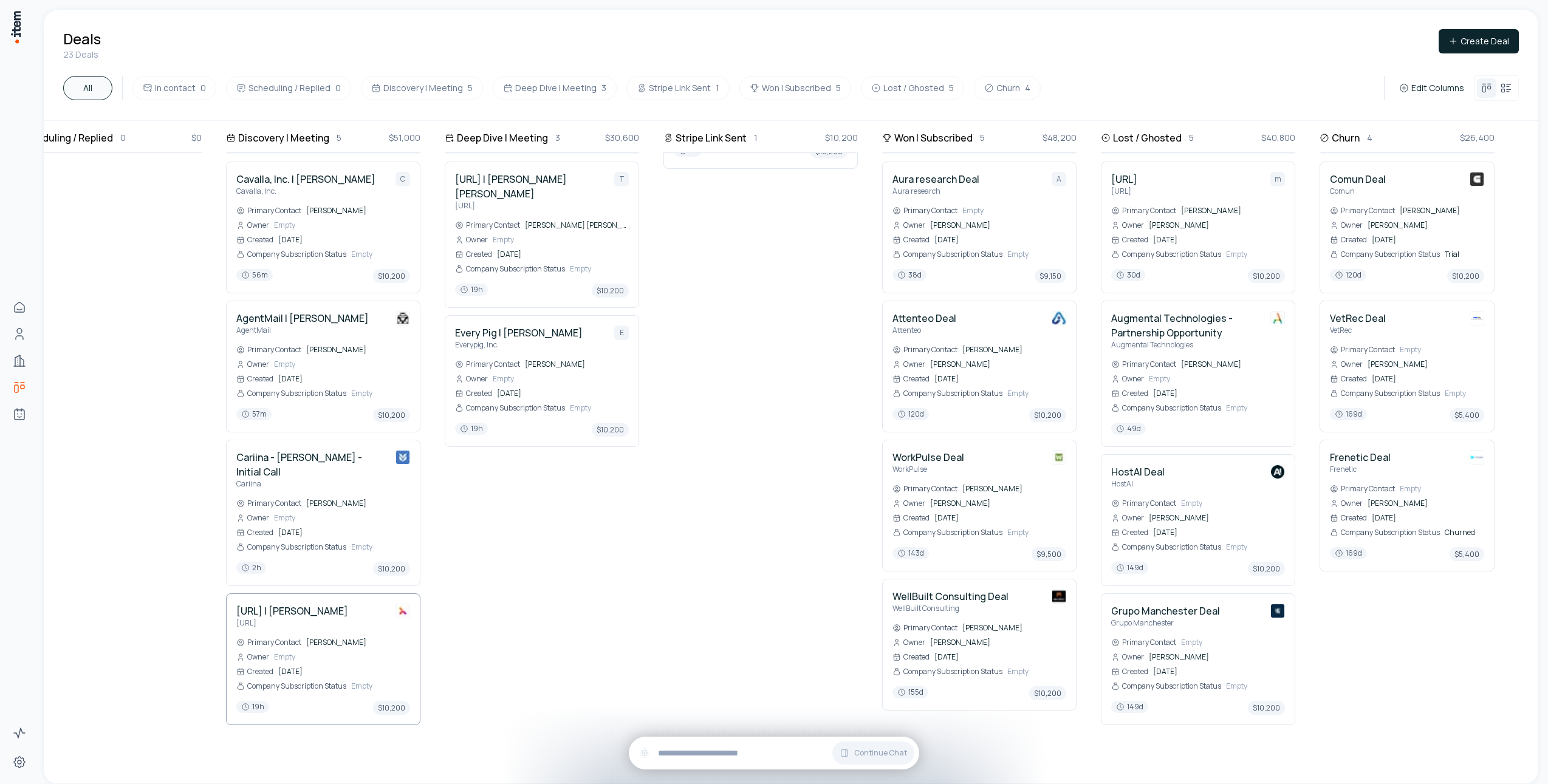
click at [307, 603] on h4 "[URL] | [PERSON_NAME]" at bounding box center [292, 610] width 112 height 14
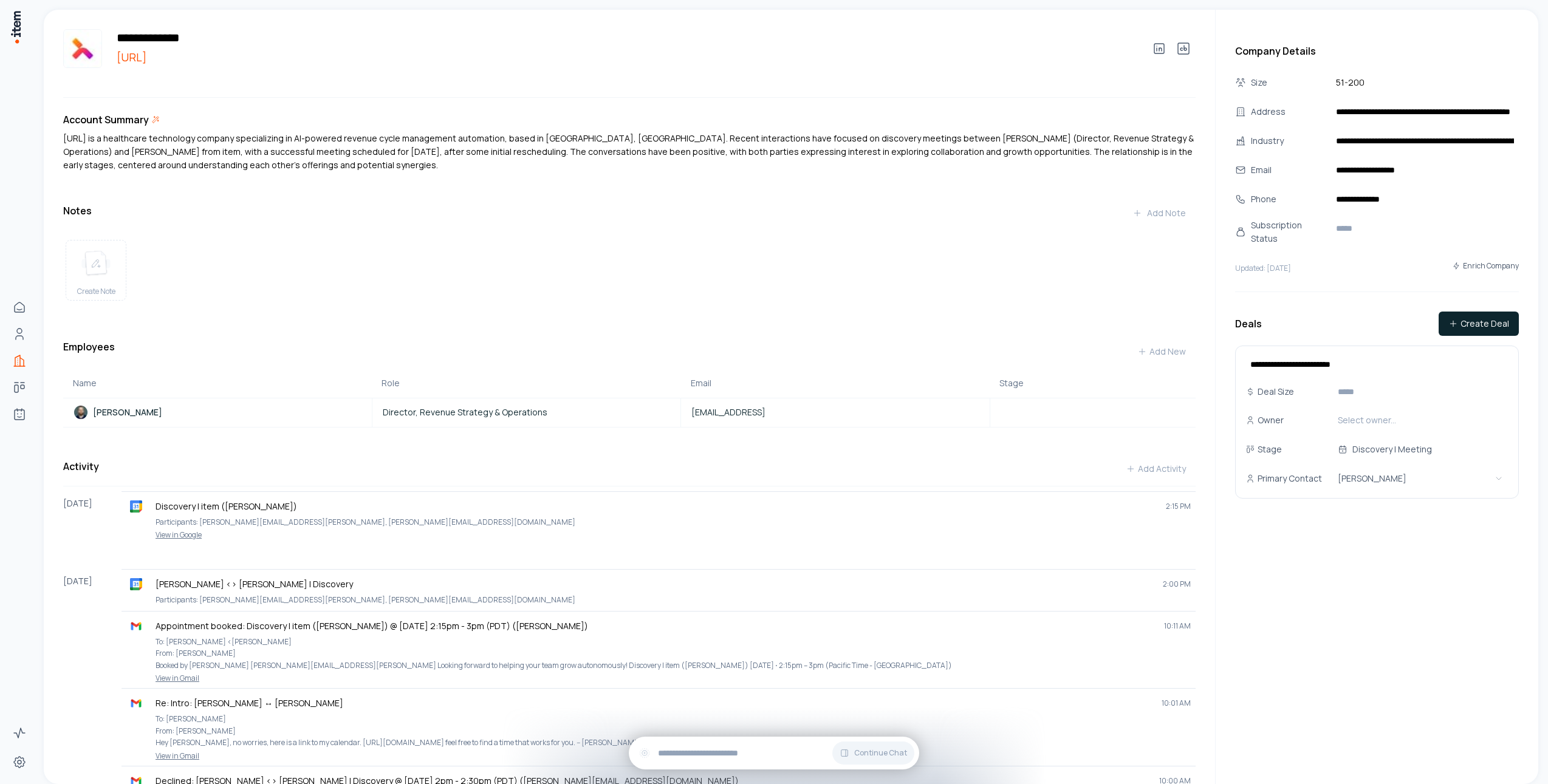
click at [224, 61] on link "[URL]" at bounding box center [624, 57] width 1025 height 17
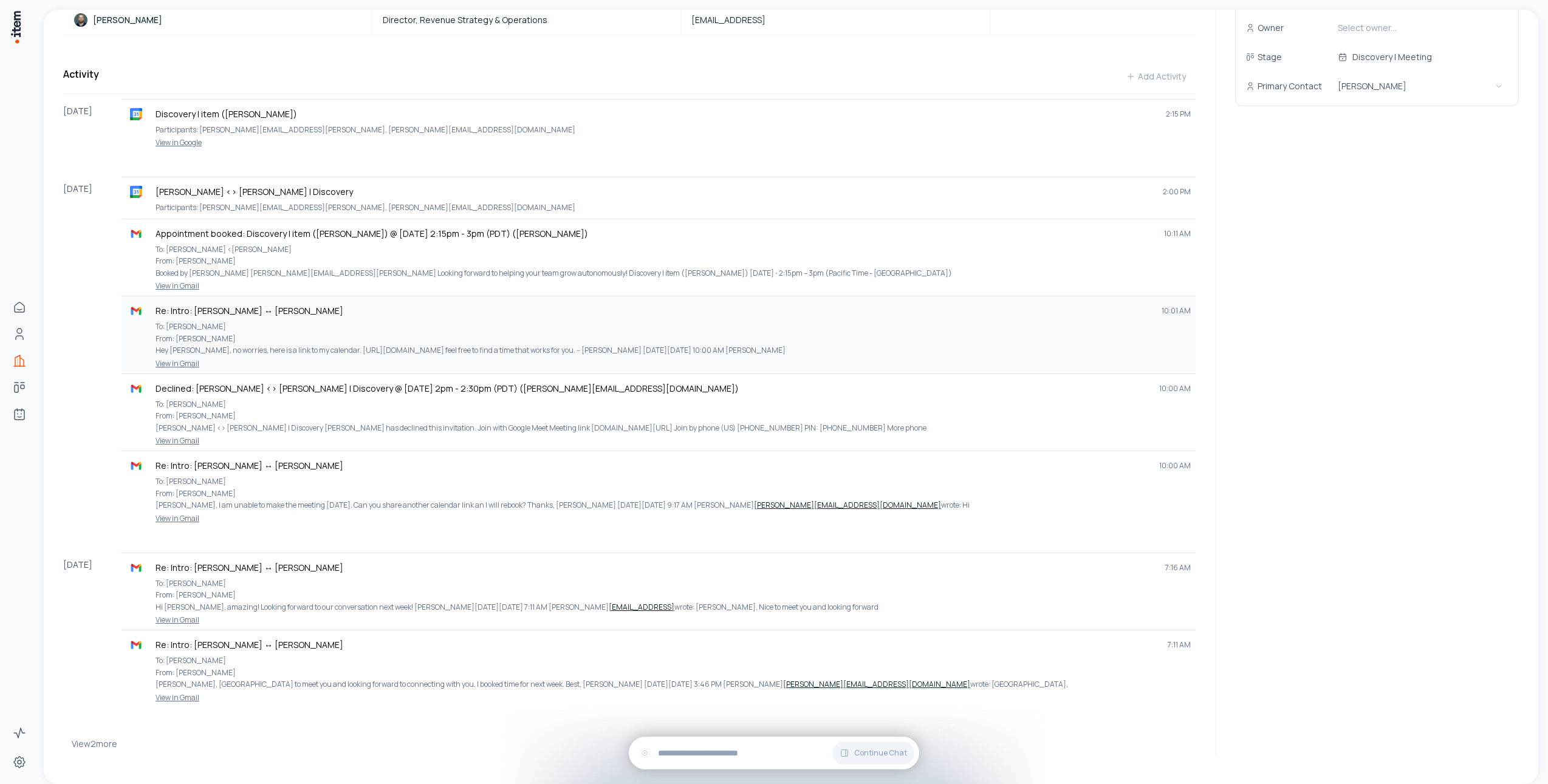
scroll to position [412, 0]
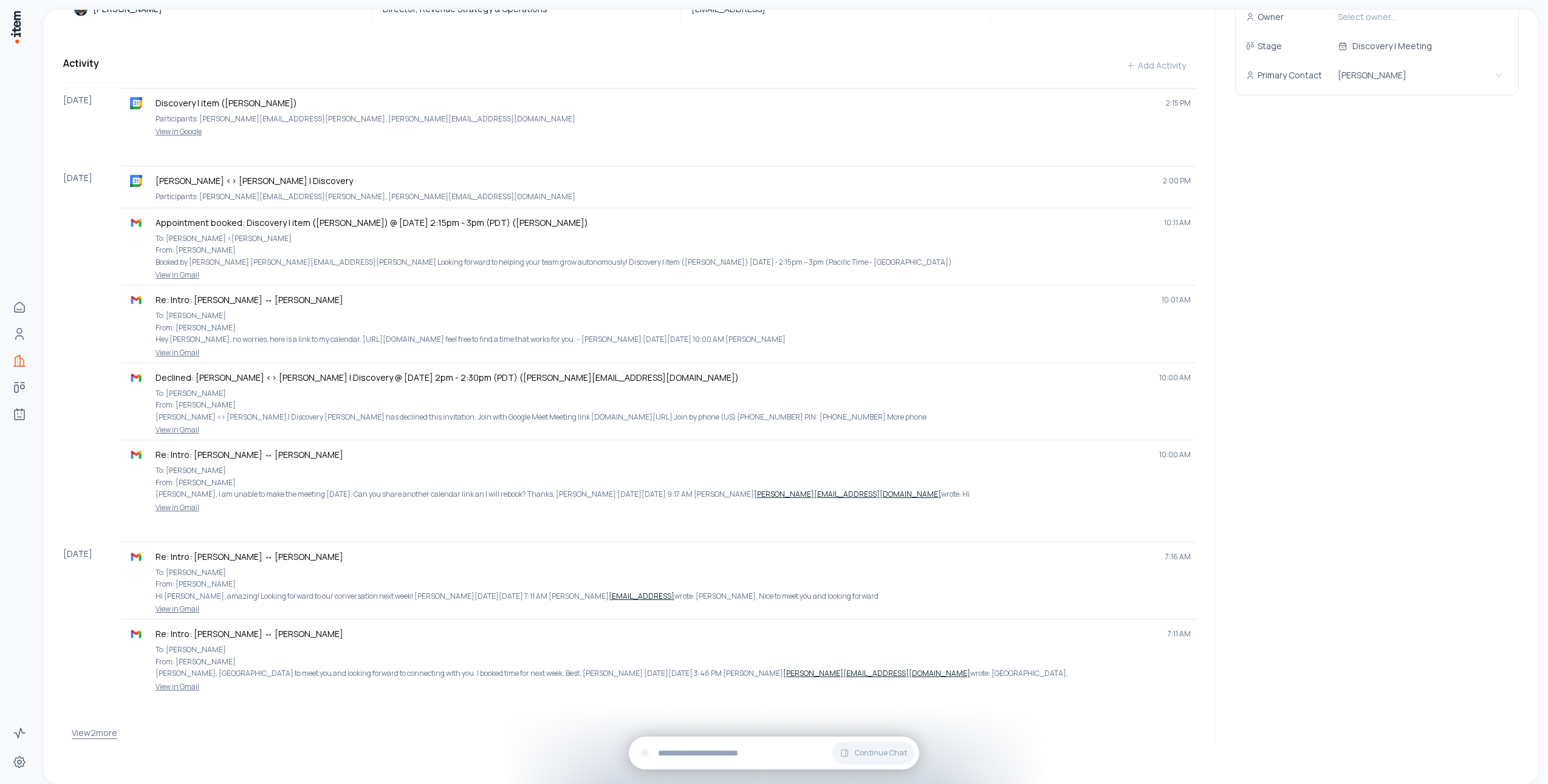
click at [93, 734] on button "View 2 more" at bounding box center [94, 733] width 45 height 24
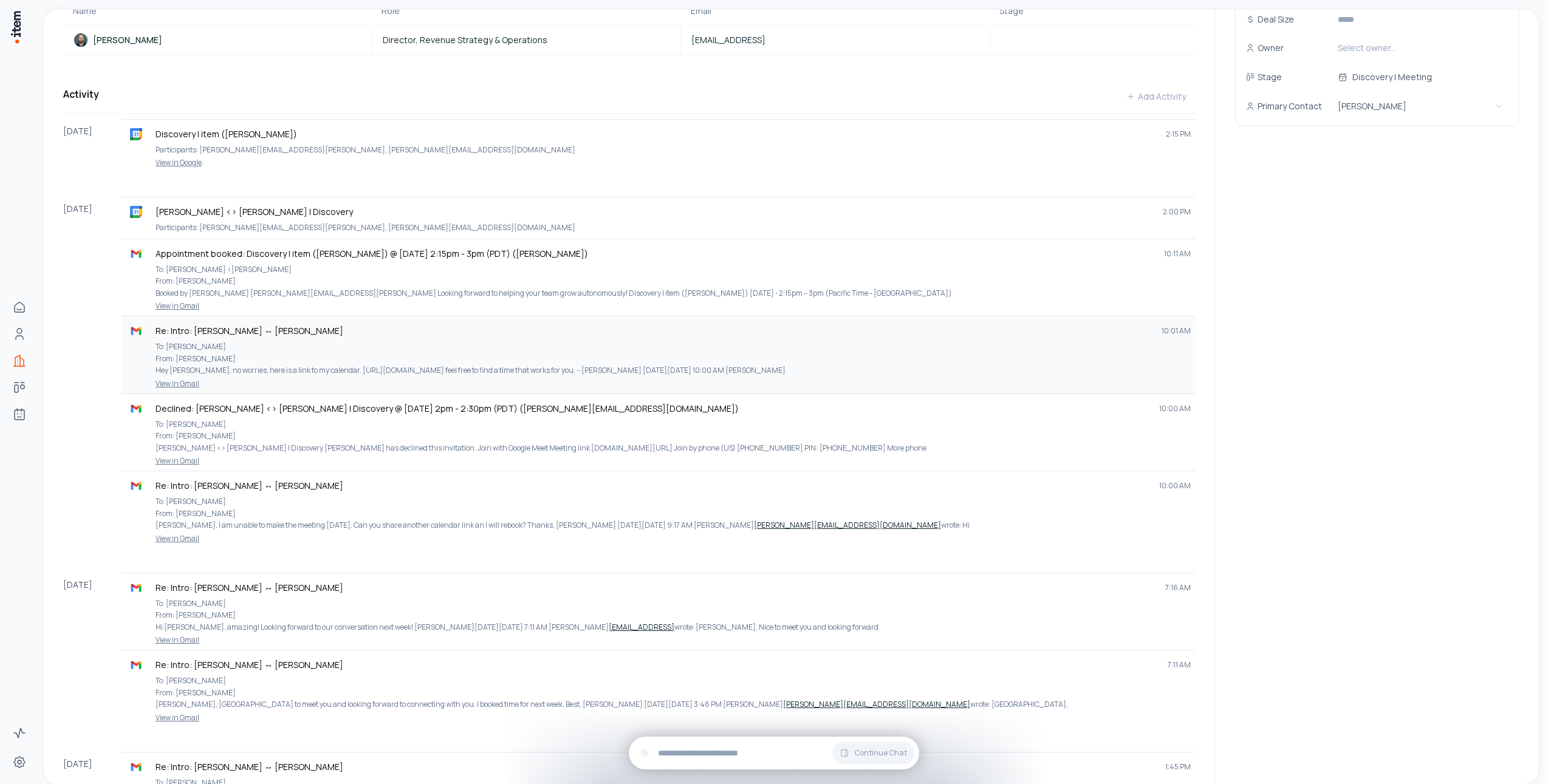
scroll to position [84, 0]
